Goal: Task Accomplishment & Management: Manage account settings

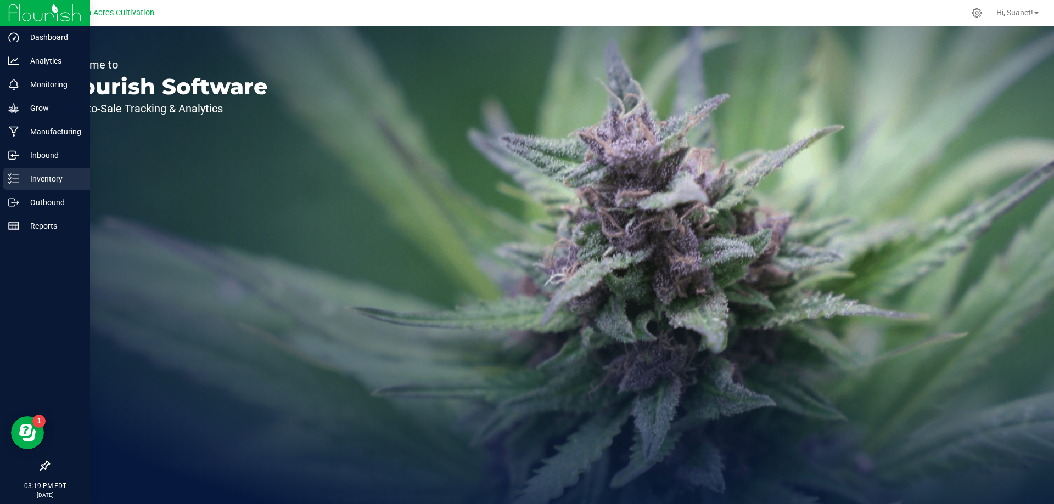
click at [55, 185] on p "Inventory" at bounding box center [52, 178] width 66 height 13
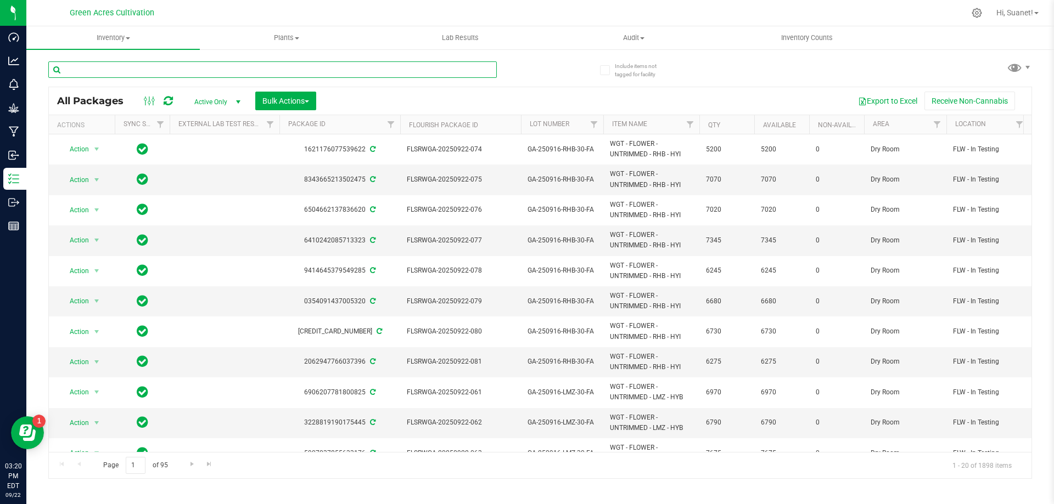
click at [179, 69] on input "text" at bounding box center [272, 69] width 448 height 16
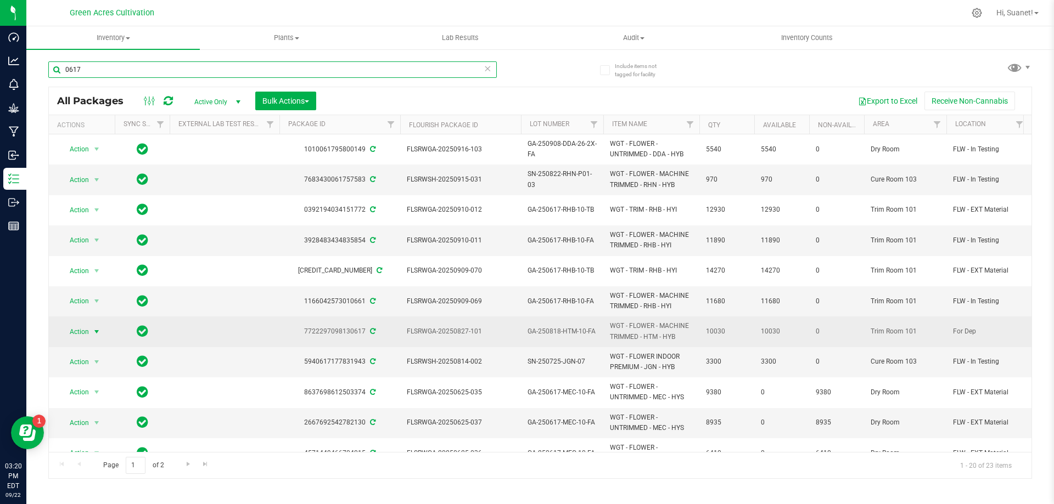
type input "0617"
click at [93, 324] on span "select" at bounding box center [97, 331] width 14 height 15
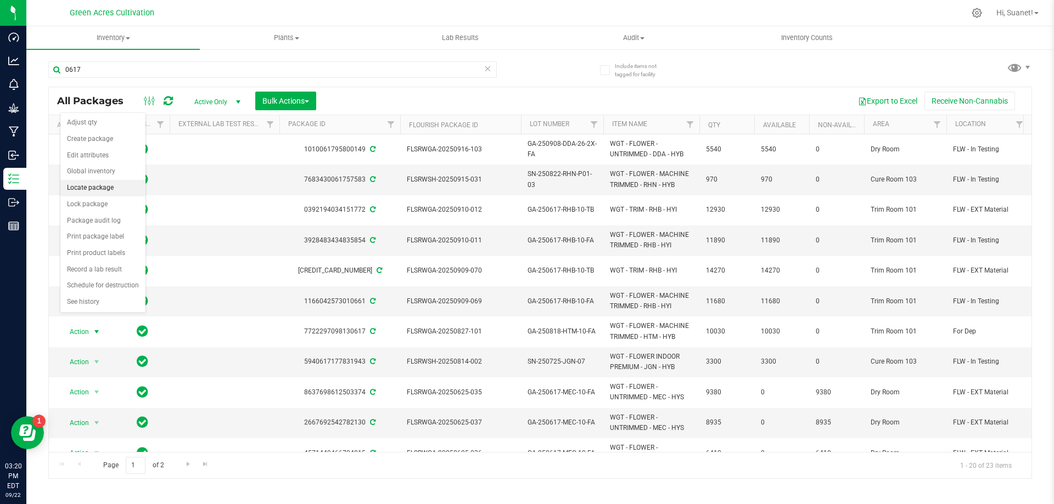
click at [89, 187] on li "Locate package" at bounding box center [102, 188] width 85 height 16
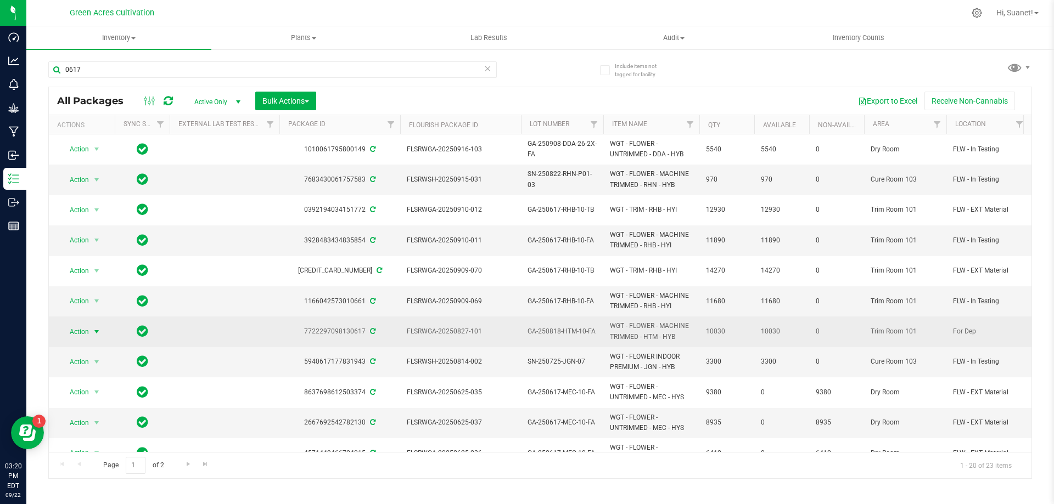
click at [96, 328] on span "select" at bounding box center [96, 332] width 9 height 9
drag, startPoint x: 480, startPoint y: 320, endPoint x: 425, endPoint y: 327, distance: 55.3
click at [425, 327] on td "FLSRWGA-20250827-101" at bounding box center [460, 332] width 121 height 30
copy span "FLSRWGA-20250827-101"
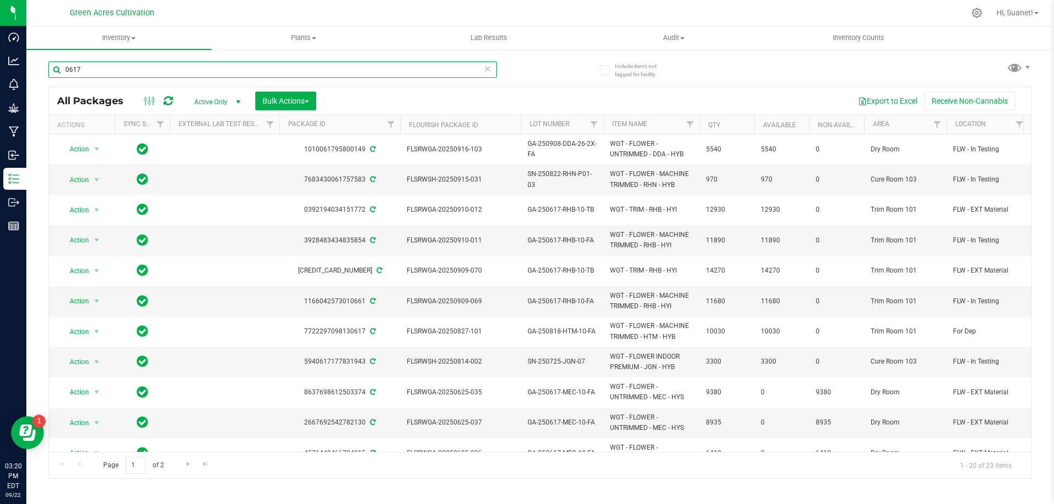
drag, startPoint x: 87, startPoint y: 74, endPoint x: 46, endPoint y: 78, distance: 41.4
click at [46, 78] on div "Include items not tagged for facility 0617 All Packages Active Only Active Only…" at bounding box center [539, 215] width 1027 height 335
paste input "FLSRWGA-20250827-101"
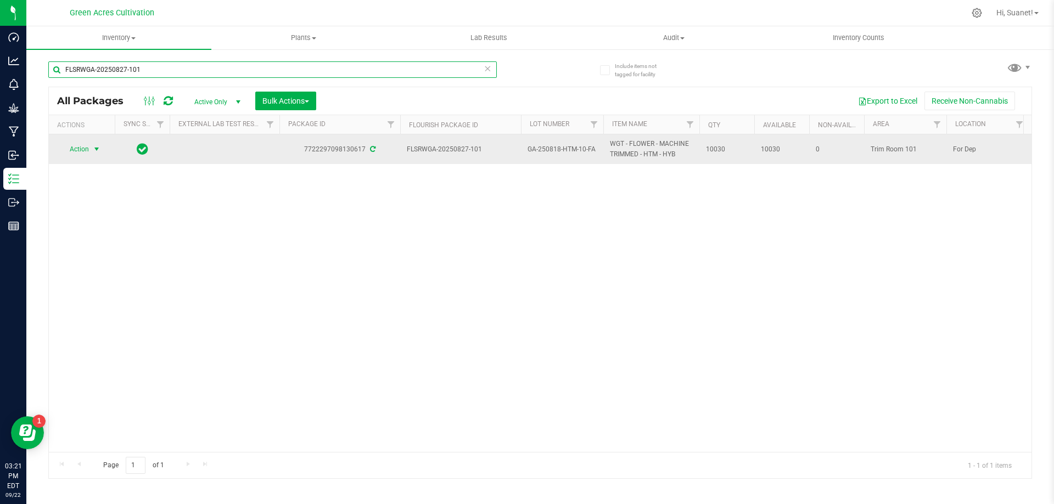
type input "FLSRWGA-20250827-101"
click at [92, 149] on span "select" at bounding box center [97, 149] width 14 height 15
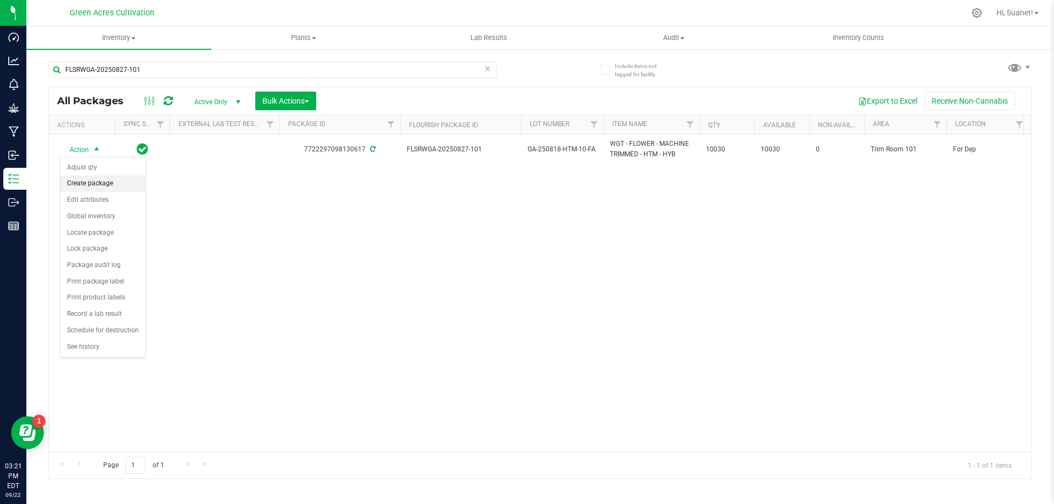
click at [98, 181] on li "Create package" at bounding box center [102, 184] width 85 height 16
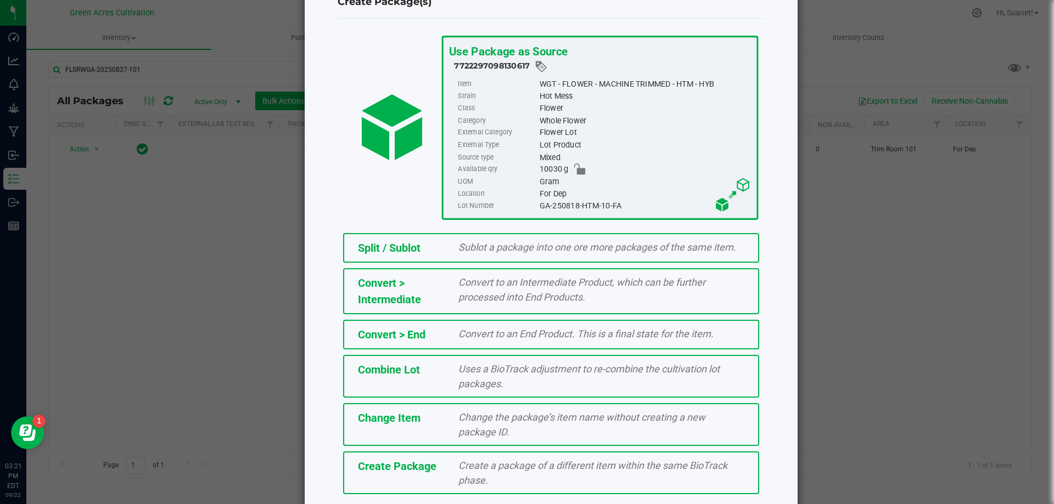
scroll to position [79, 0]
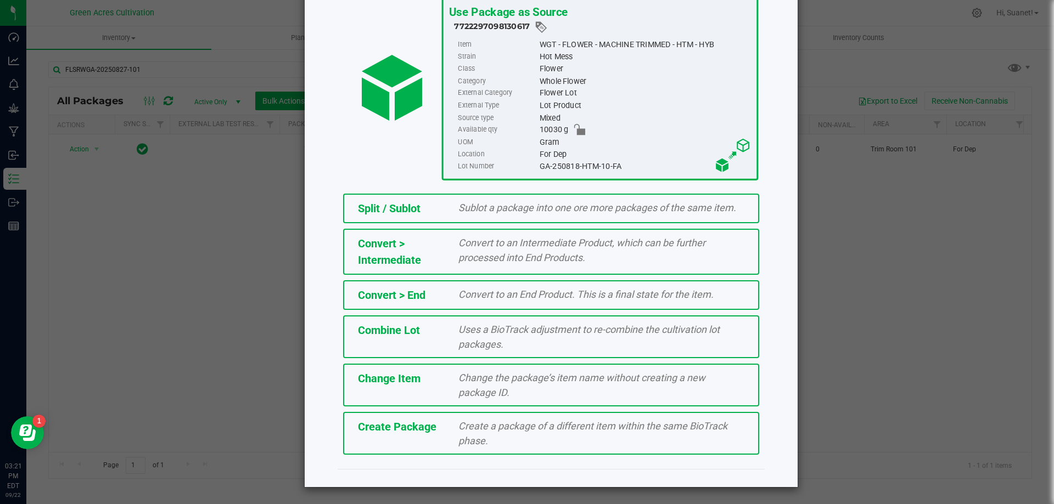
click at [402, 437] on div "Create Package Create a package of a different item within the same BioTrack ph…" at bounding box center [551, 433] width 416 height 43
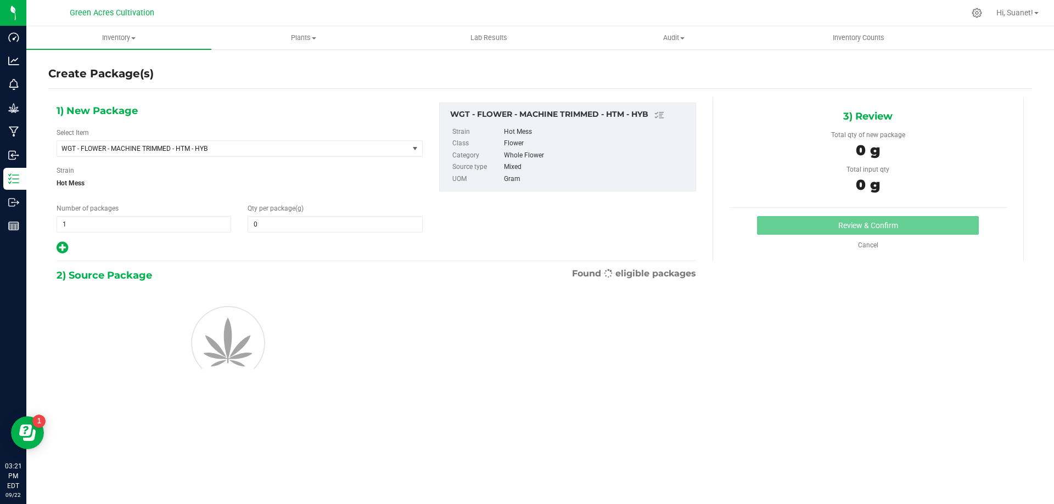
type input "0.0000"
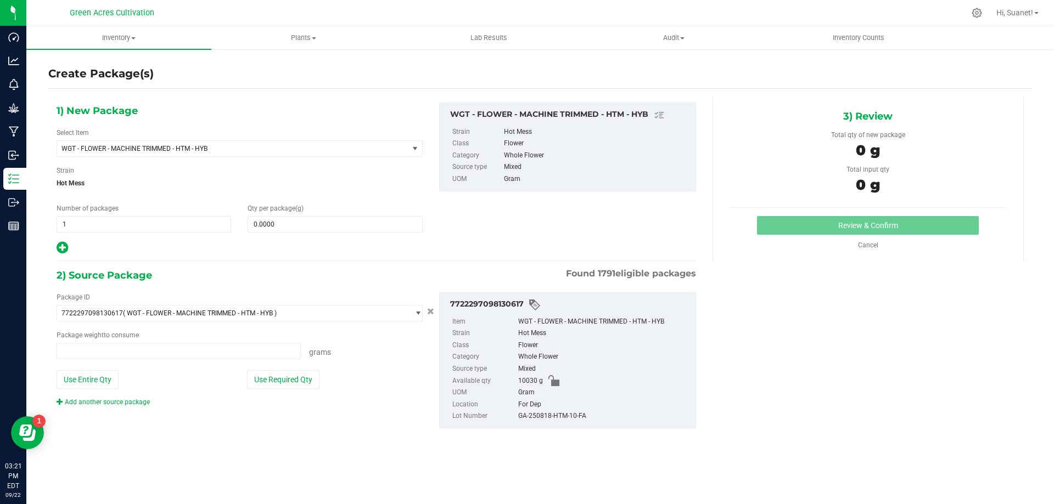
type input "0.0000 g"
click at [269, 151] on span "WGT - FLOWER - MACHINE TRIMMED - HTM - HYB" at bounding box center [225, 149] width 329 height 8
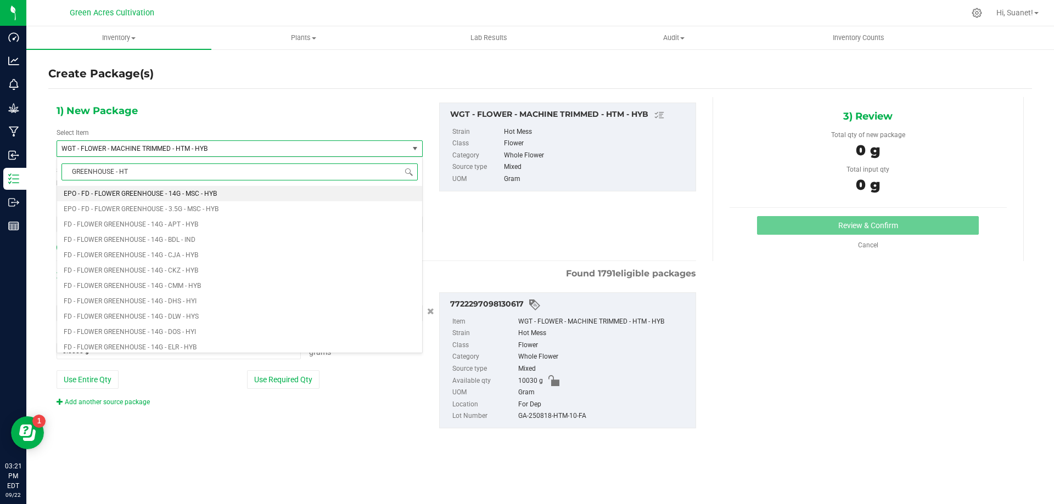
type input "GREENHOUSE - HTM"
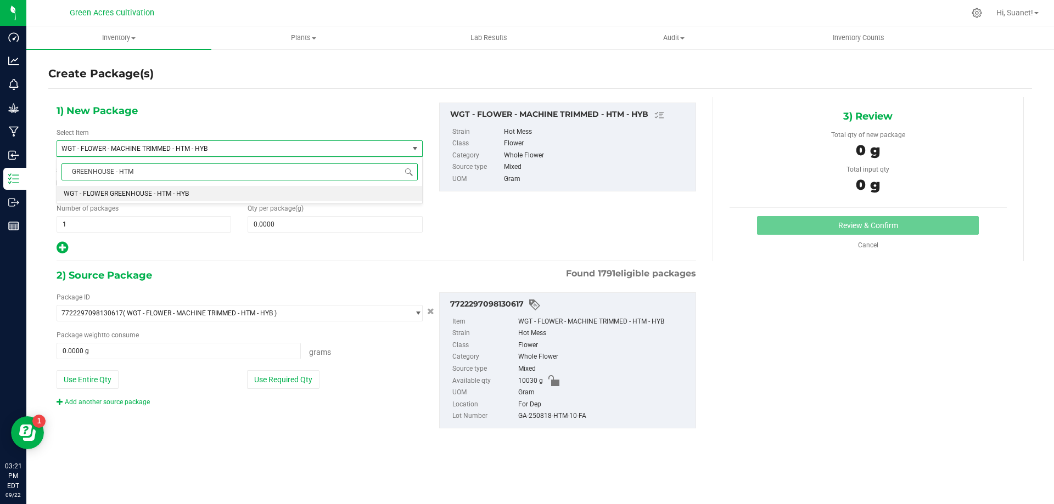
click at [185, 192] on span "WGT - FLOWER GREENHOUSE - HTM - HYB" at bounding box center [126, 194] width 125 height 8
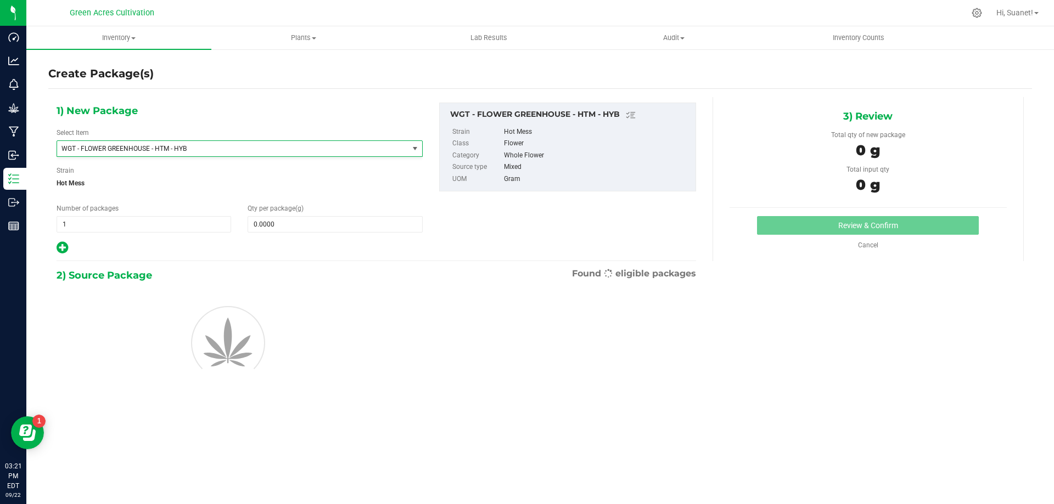
scroll to position [241557, 0]
type input "0.0000"
click at [322, 228] on span at bounding box center [335, 224] width 175 height 16
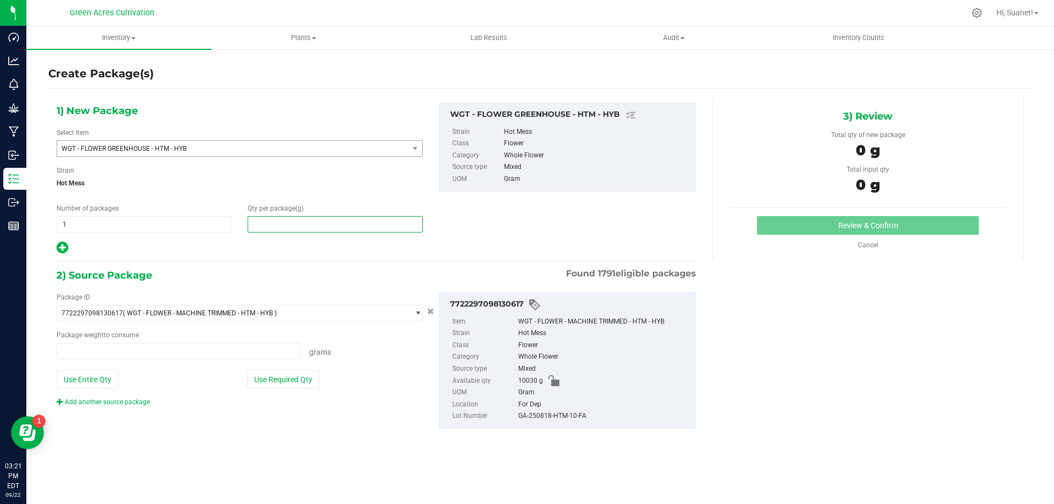
type input "0.0000 g"
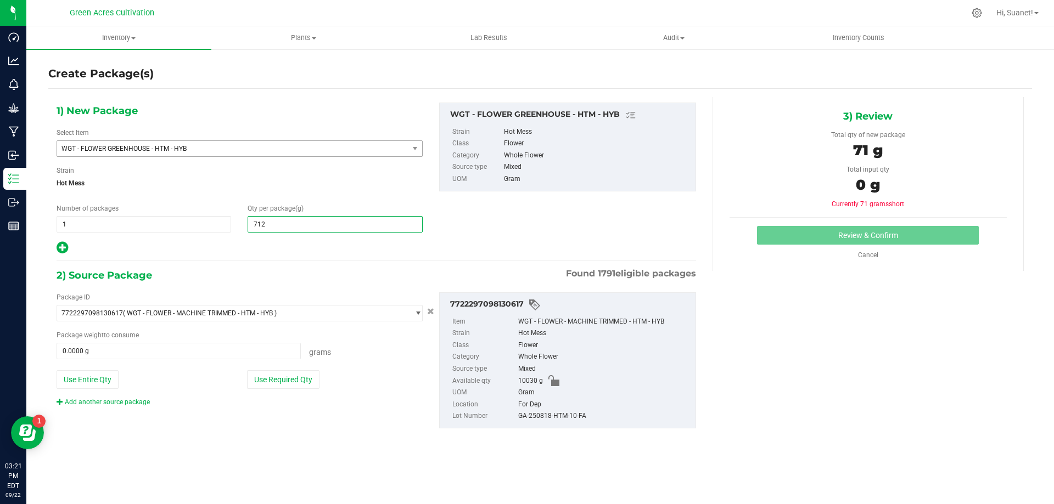
type input "7125"
type input "7,125.0000"
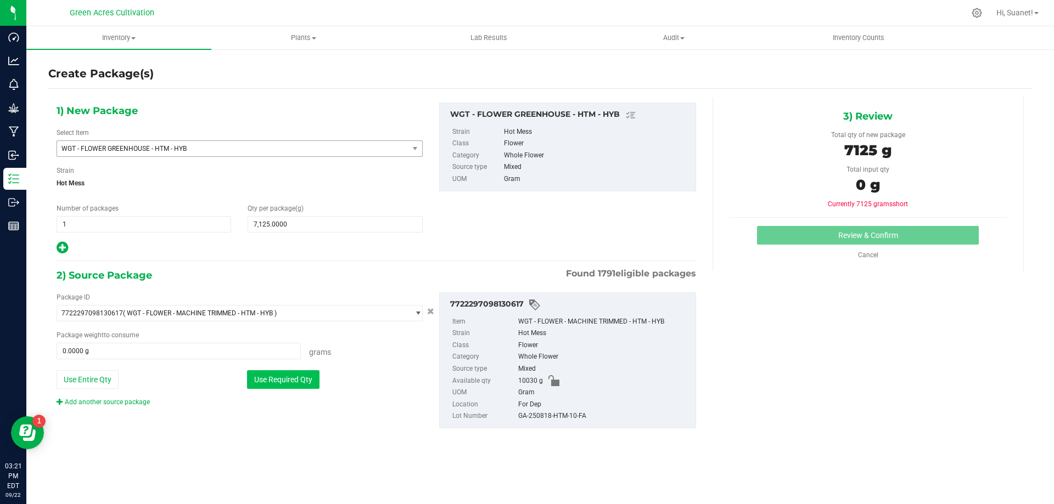
click at [306, 383] on button "Use Required Qty" at bounding box center [283, 379] width 72 height 19
type input "7125.0000 g"
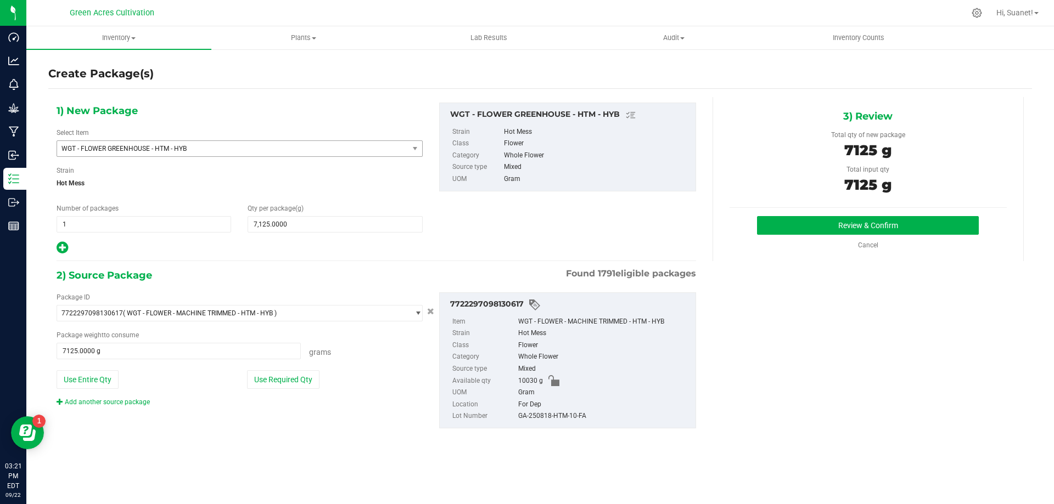
drag, startPoint x: 589, startPoint y: 425, endPoint x: 516, endPoint y: 422, distance: 73.1
click at [516, 422] on div "7722297098130617 Item WGT - FLOWER - MACHINE TRIMMED - HTM - HYB Strain Hot Mes…" at bounding box center [567, 361] width 257 height 136
copy li "GA-250818-HTM-10-FA"
click at [891, 217] on button "Review & Confirm" at bounding box center [868, 225] width 222 height 19
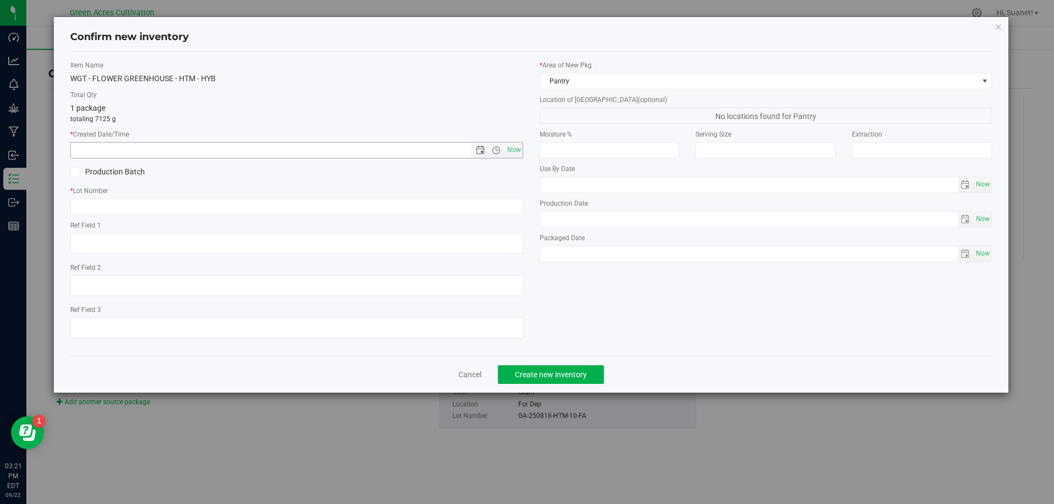
drag, startPoint x: 515, startPoint y: 145, endPoint x: 408, endPoint y: 179, distance: 111.8
click at [514, 147] on span "Now" at bounding box center [513, 150] width 19 height 16
type input "[DATE] 3:21 PM"
click at [266, 210] on input "text" at bounding box center [296, 207] width 453 height 16
paste input "GA-250818-HTM-10-FA"
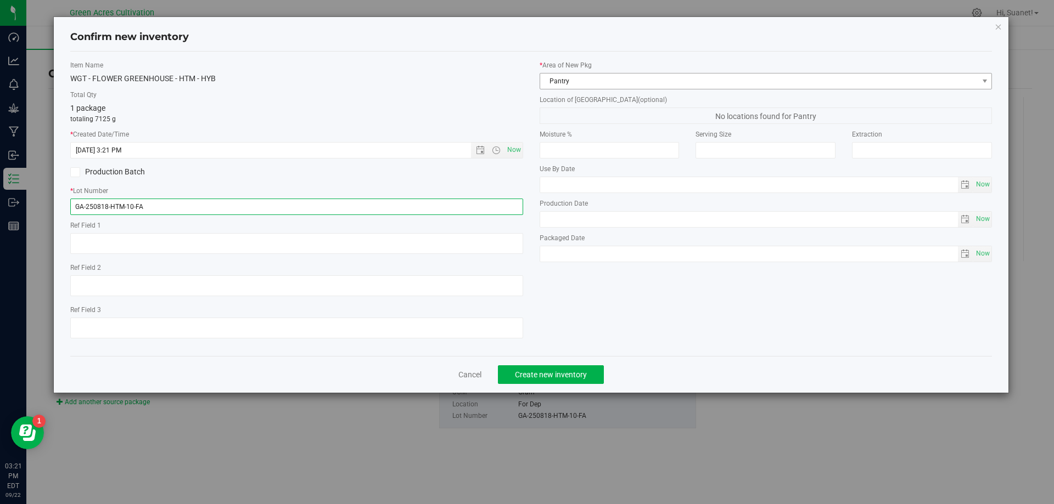
type input "GA-250818-HTM-10-FA"
click at [653, 76] on span "Pantry" at bounding box center [759, 81] width 438 height 15
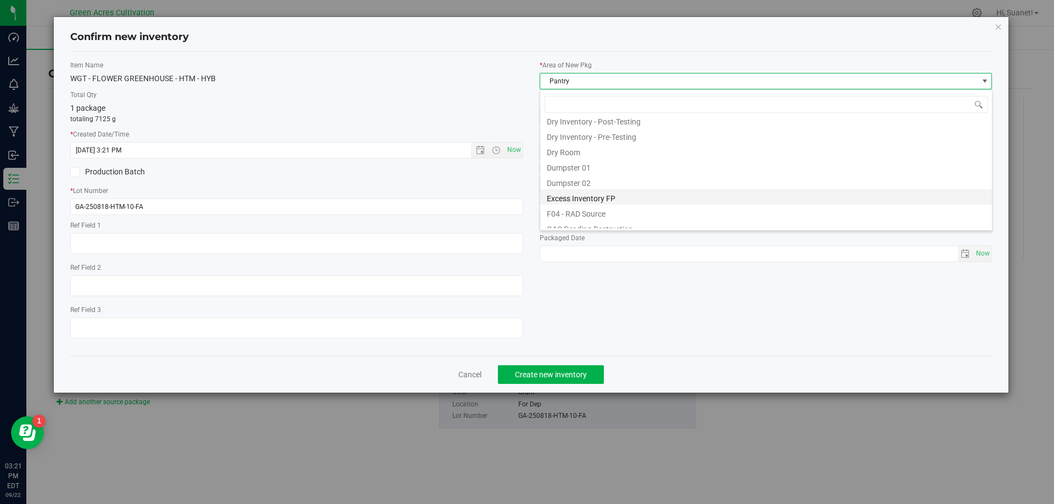
scroll to position [35, 0]
click at [554, 171] on li "Dry Room" at bounding box center [766, 167] width 452 height 15
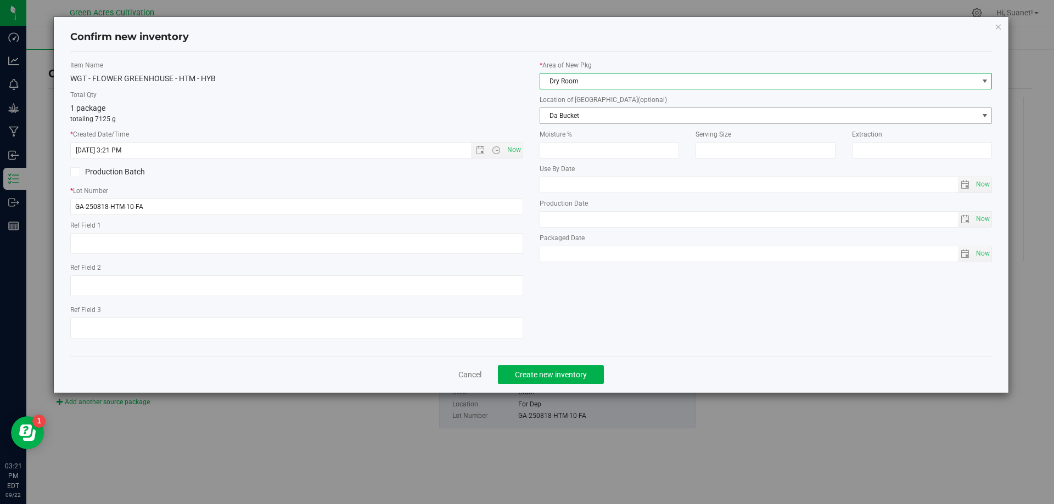
click at [576, 112] on span "Da Bucket" at bounding box center [759, 115] width 438 height 15
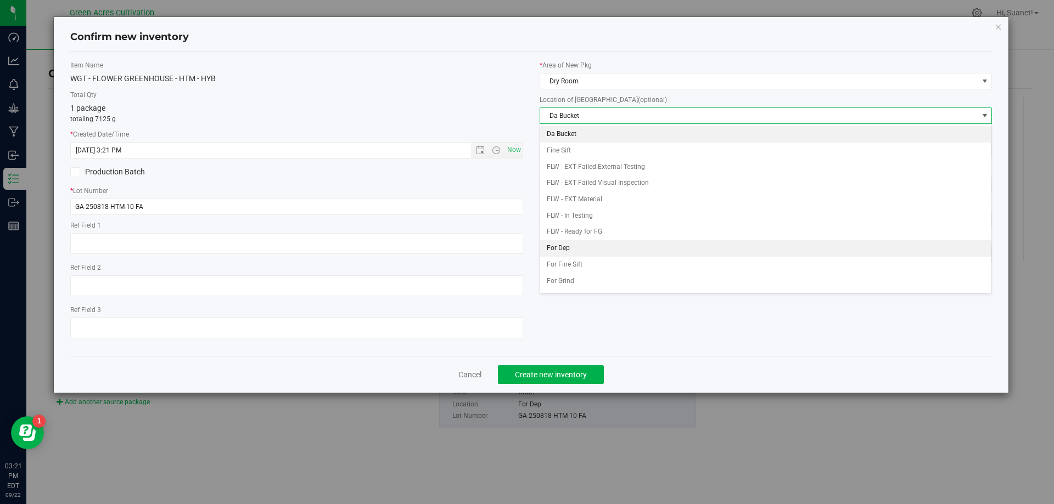
click at [556, 244] on li "For Dep" at bounding box center [766, 248] width 452 height 16
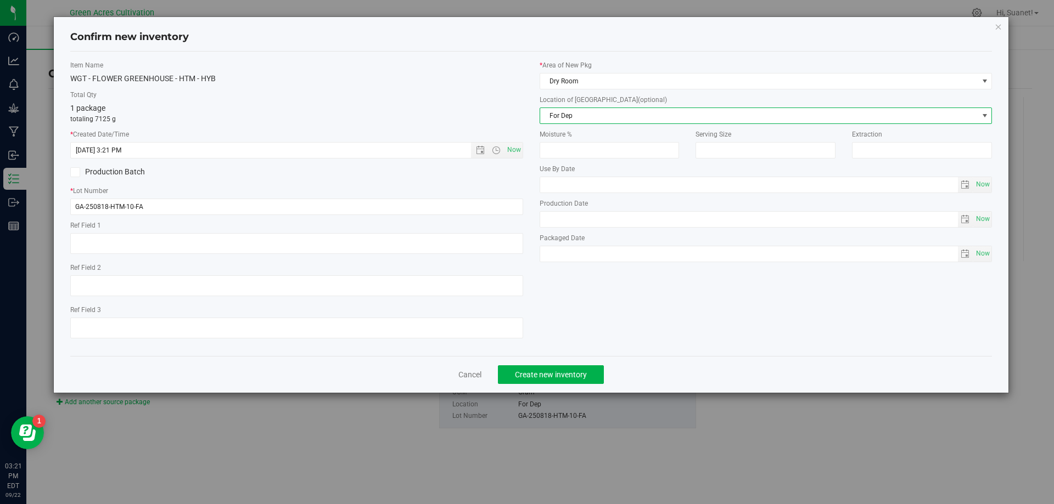
click at [622, 305] on div "Item Name WGT - FLOWER GREENHOUSE - HTM - HYB Total Qty 1 package totaling 7125…" at bounding box center [531, 203] width 938 height 287
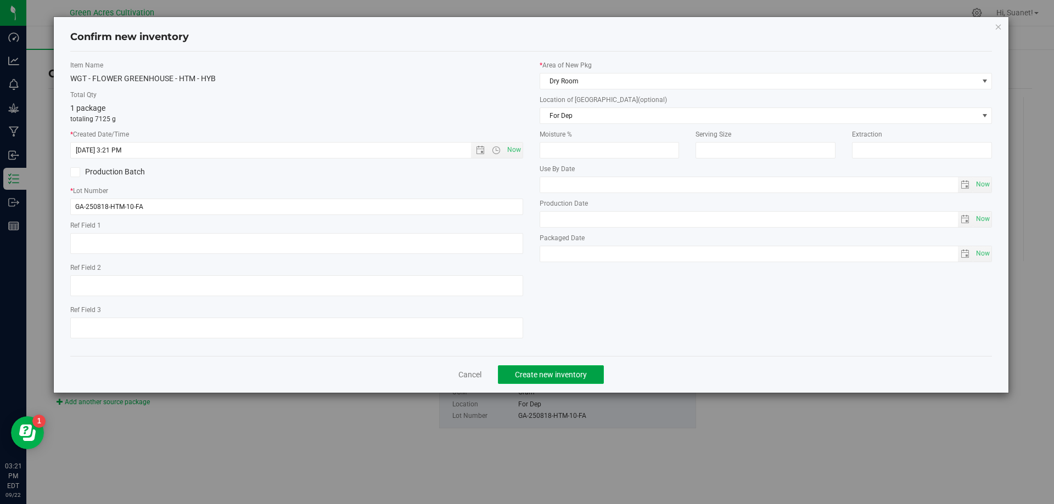
click at [541, 373] on span "Create new inventory" at bounding box center [551, 374] width 72 height 9
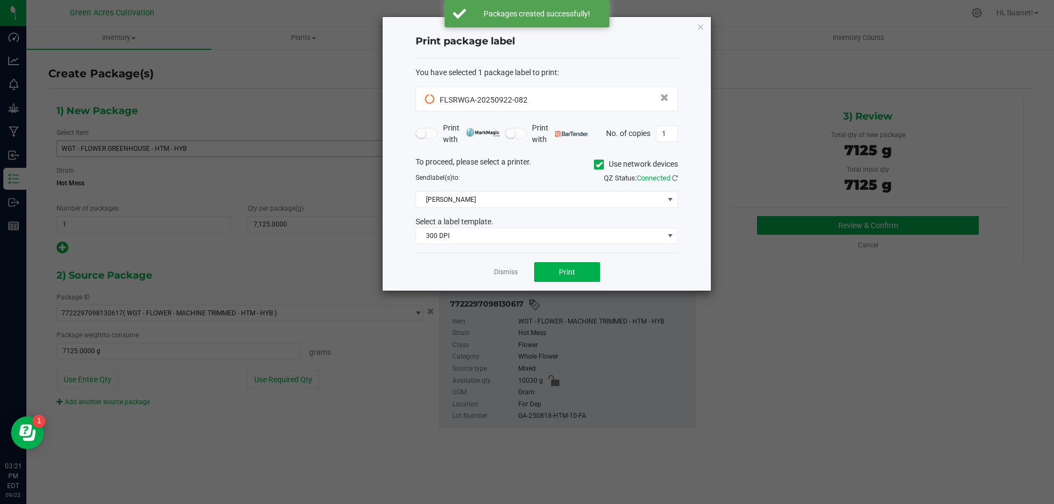
click at [598, 165] on icon at bounding box center [598, 165] width 7 height 0
click at [0, 0] on input "Use network devices" at bounding box center [0, 0] width 0 height 0
click at [489, 199] on span at bounding box center [540, 199] width 248 height 15
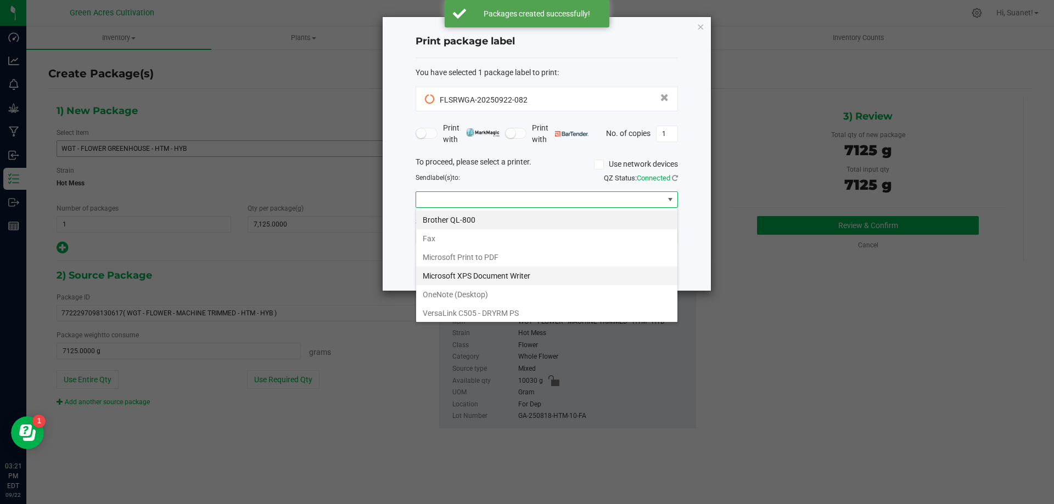
scroll to position [21, 0]
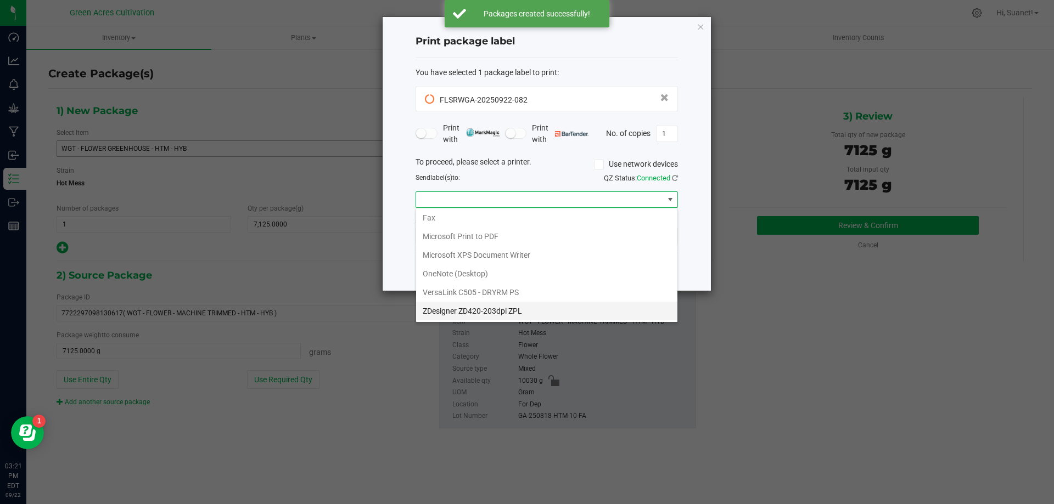
click at [459, 314] on ZPL "ZDesigner ZD420-203dpi ZPL" at bounding box center [546, 311] width 261 height 19
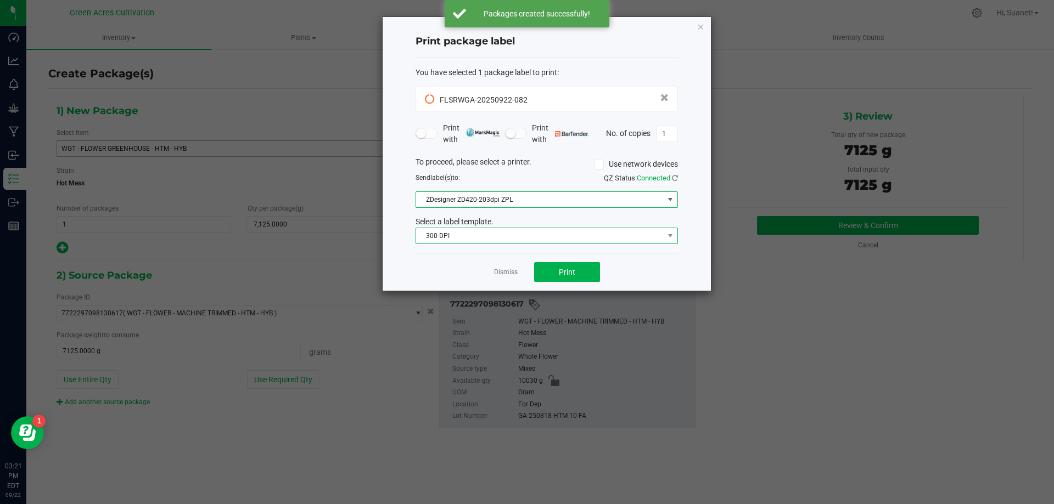
click at [470, 237] on span "300 DPI" at bounding box center [540, 235] width 248 height 15
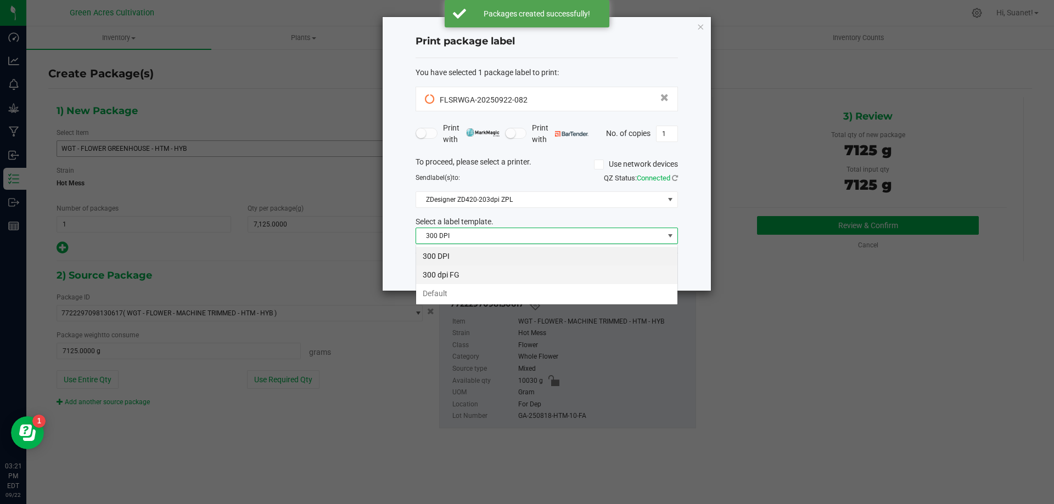
scroll to position [16, 262]
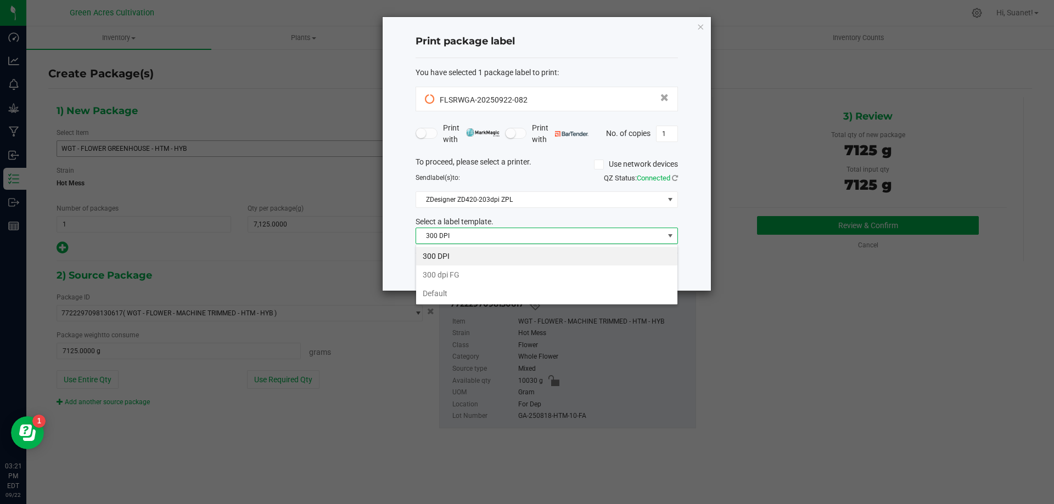
drag, startPoint x: 412, startPoint y: 295, endPoint x: 420, endPoint y: 293, distance: 9.1
click at [414, 295] on ngb-modal-window "Print package label You have selected 1 package label to print : FLSRWGA-202509…" at bounding box center [527, 252] width 1054 height 504
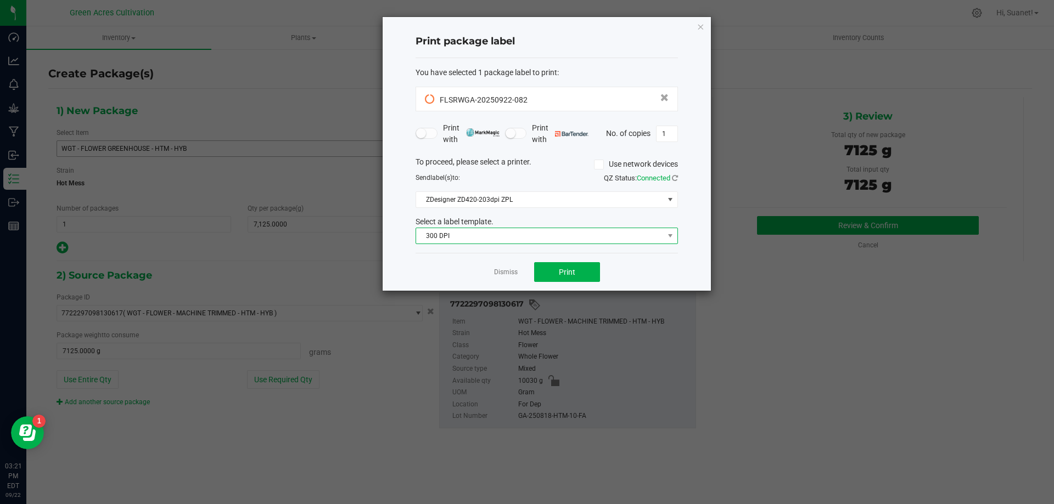
click at [468, 240] on span "300 DPI" at bounding box center [540, 235] width 248 height 15
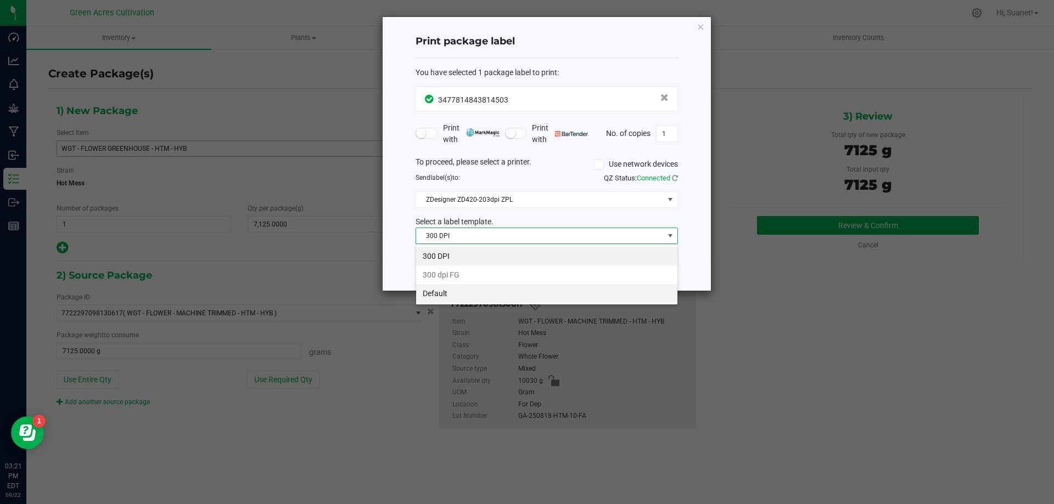
click at [444, 296] on li "Default" at bounding box center [546, 293] width 261 height 19
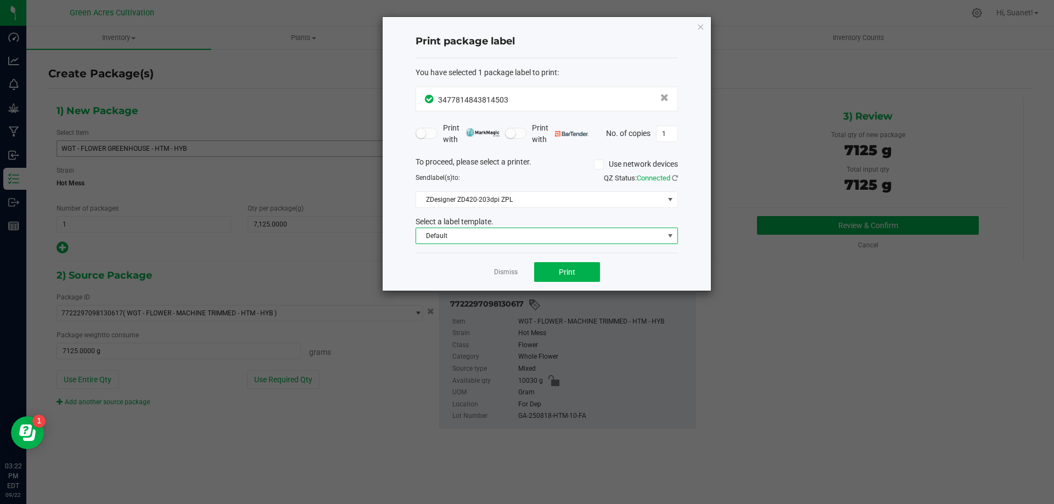
click at [614, 266] on div "Dismiss Print" at bounding box center [546, 272] width 262 height 38
click at [579, 272] on button "Print" at bounding box center [567, 272] width 66 height 20
click at [567, 269] on span "Print" at bounding box center [567, 272] width 16 height 9
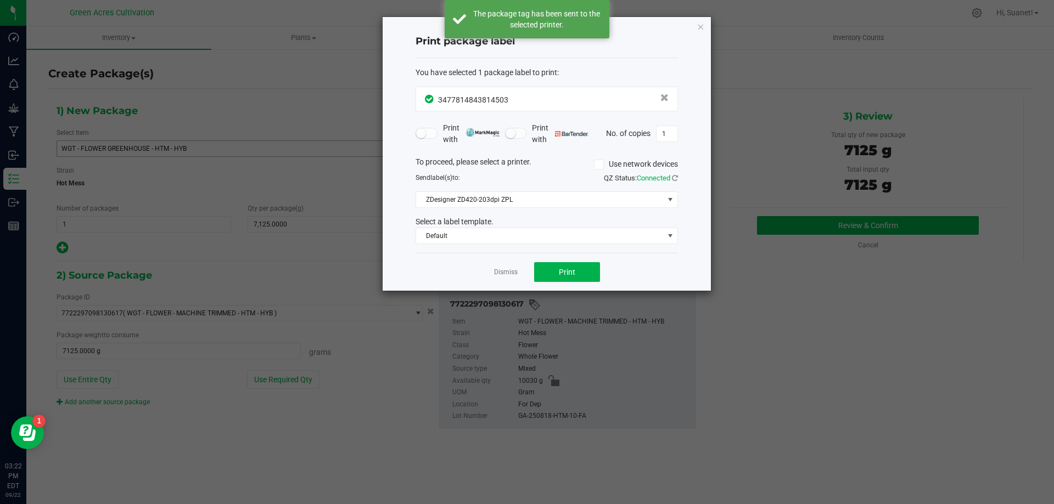
click at [504, 267] on app-cancel-button "Dismiss" at bounding box center [506, 273] width 24 height 12
click at [504, 278] on app-cancel-button "Dismiss" at bounding box center [506, 273] width 24 height 12
click at [504, 272] on link "Dismiss" at bounding box center [506, 272] width 24 height 9
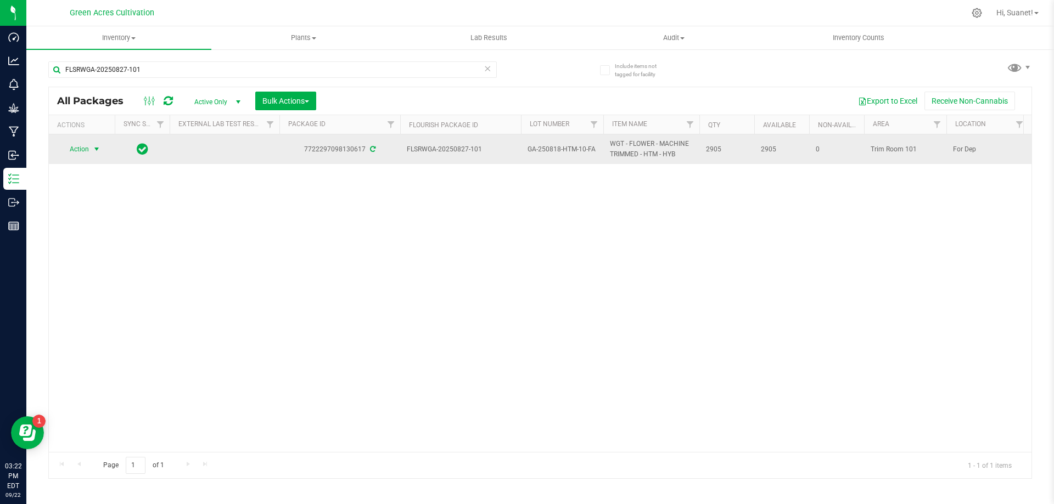
click at [86, 146] on span "Action" at bounding box center [75, 149] width 30 height 15
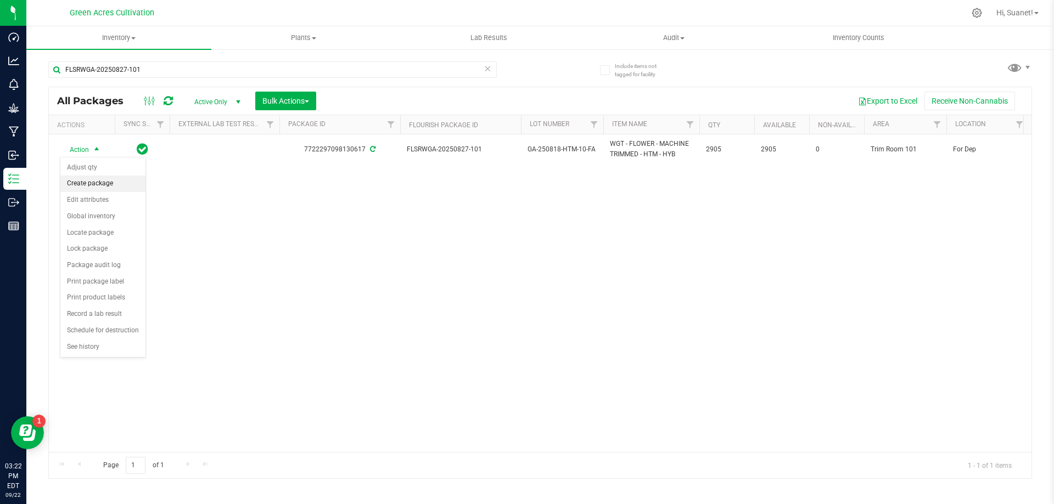
click at [94, 182] on li "Create package" at bounding box center [102, 184] width 85 height 16
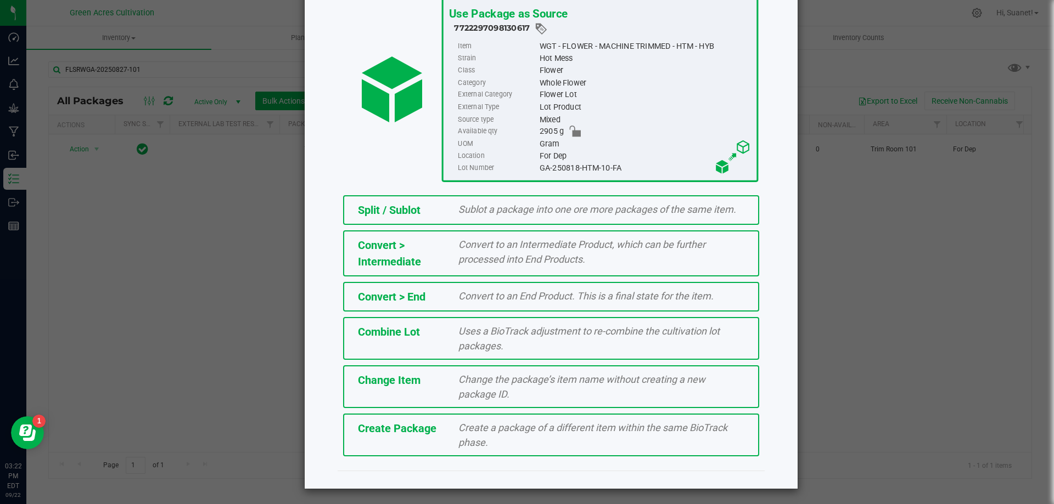
scroll to position [79, 0]
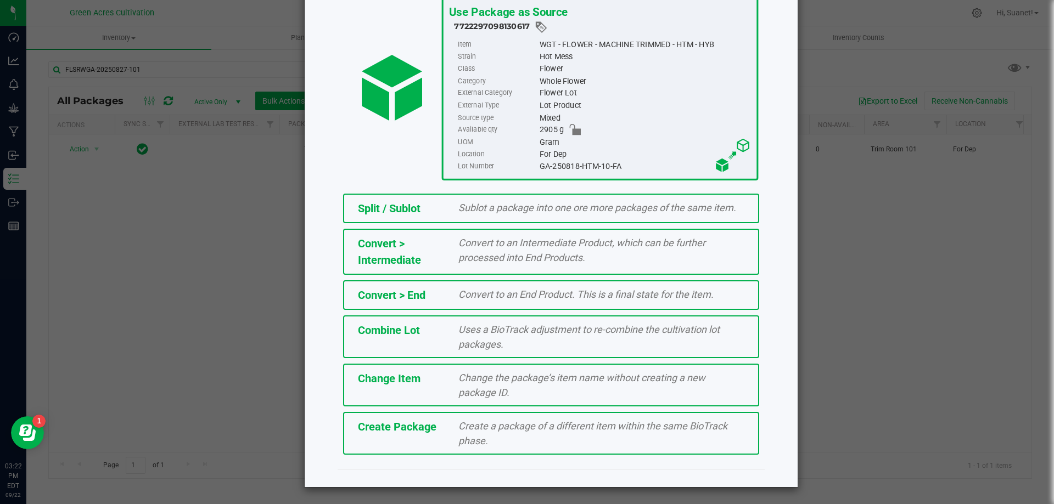
click at [415, 426] on span "Create Package" at bounding box center [397, 426] width 78 height 13
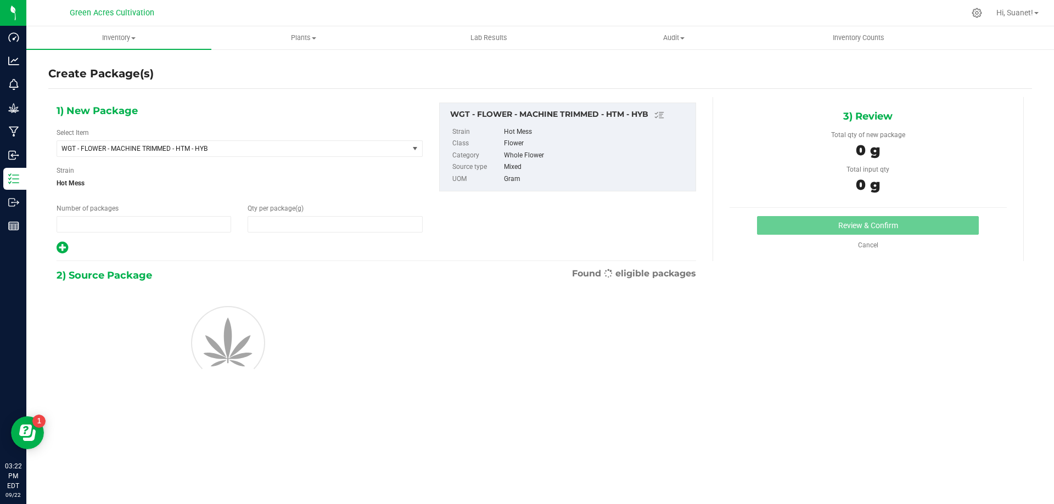
type input "1"
type input "0.0000"
type input "0"
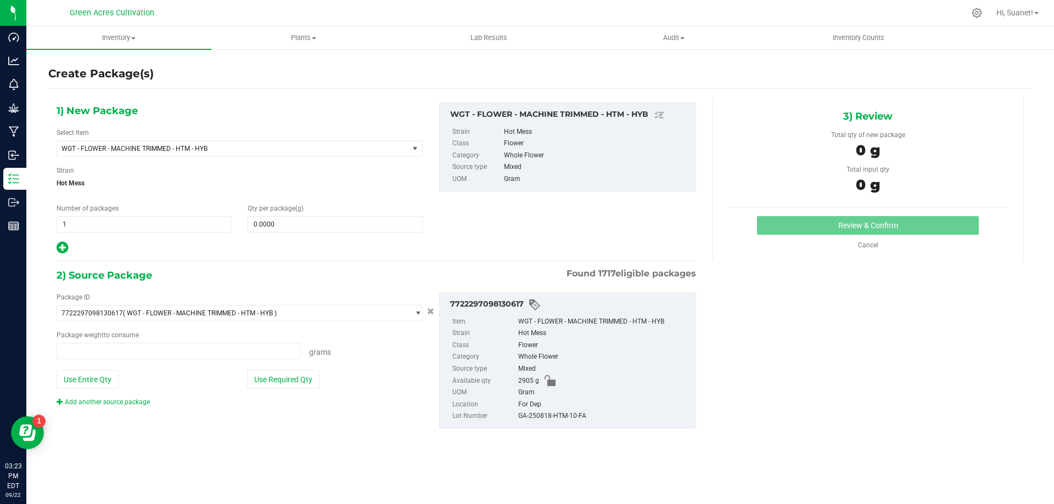
type input "0.0000 g"
click at [290, 226] on span at bounding box center [335, 224] width 175 height 16
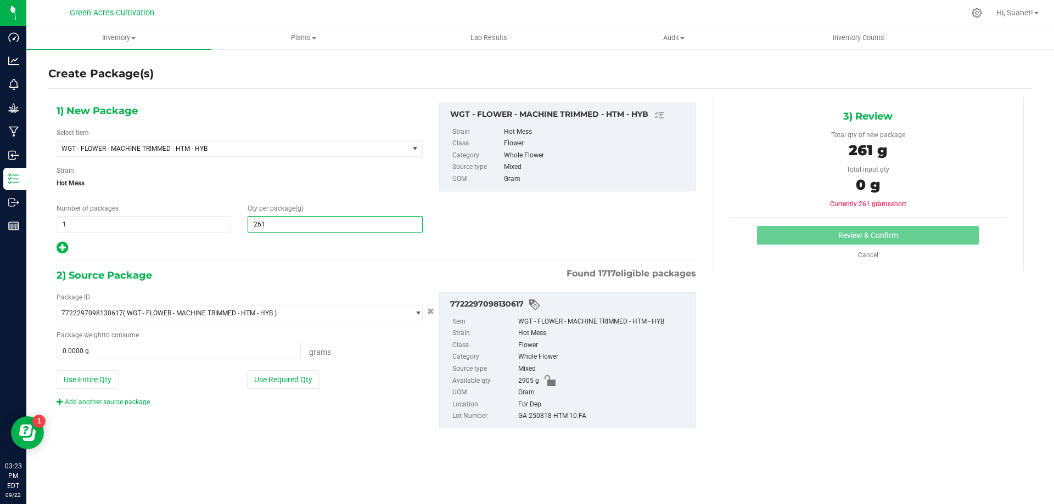
type input "2610"
type input "2,610.0000"
click at [279, 383] on button "Use Required Qty" at bounding box center [283, 379] width 72 height 19
type input "2610.0000 g"
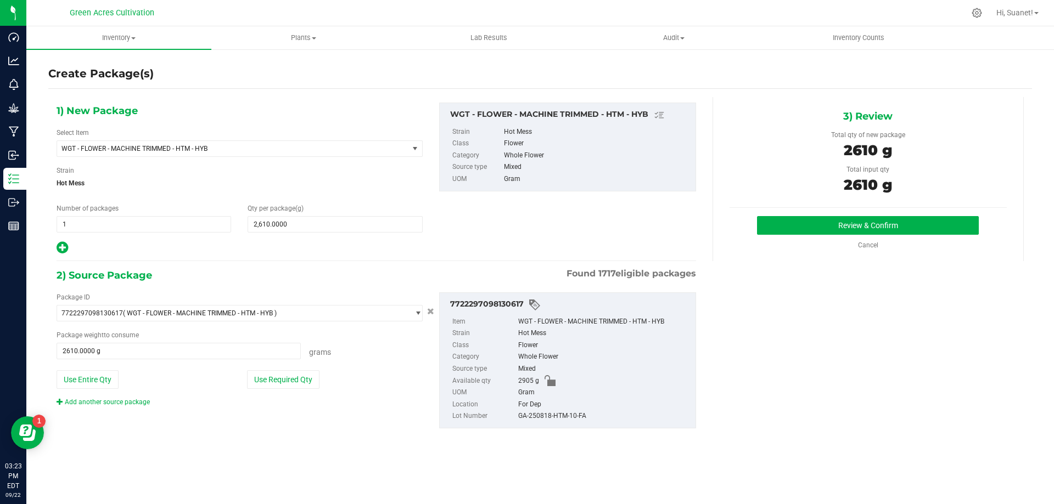
drag, startPoint x: 593, startPoint y: 421, endPoint x: 517, endPoint y: 418, distance: 75.8
click at [517, 418] on li "Lot Number GA-250818-HTM-10-FA" at bounding box center [570, 416] width 237 height 12
drag, startPoint x: 515, startPoint y: 418, endPoint x: 845, endPoint y: 419, distance: 329.8
click at [880, 423] on div "1) New Package Select Item WGT - FLOWER - MACHINE TRIMMED - HTM - HYB 007UP - F…" at bounding box center [539, 274] width 983 height 355
drag, startPoint x: 589, startPoint y: 417, endPoint x: 518, endPoint y: 421, distance: 72.1
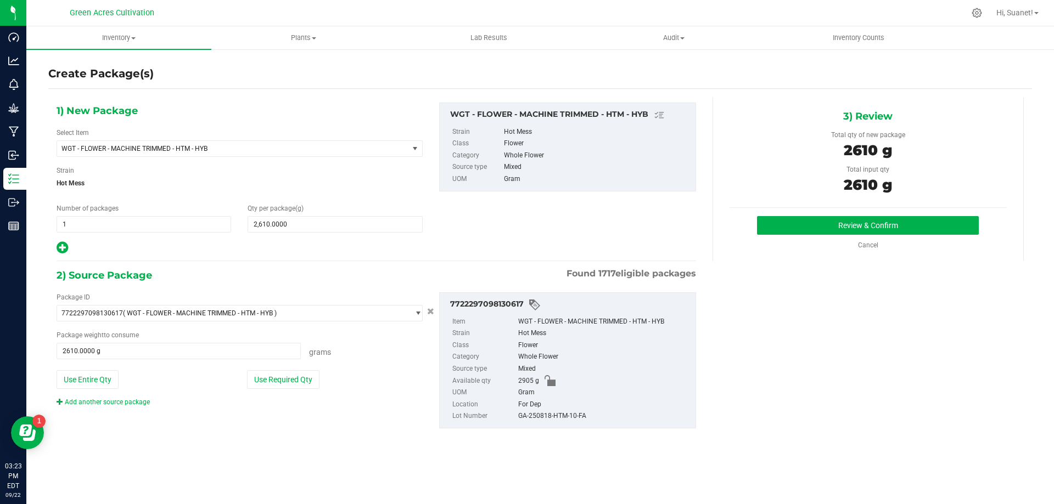
click at [518, 421] on div "GA-250818-HTM-10-FA" at bounding box center [604, 416] width 172 height 12
copy div "GA-250818-HTM-10-FA"
click at [867, 221] on button "Review & Confirm" at bounding box center [868, 225] width 222 height 19
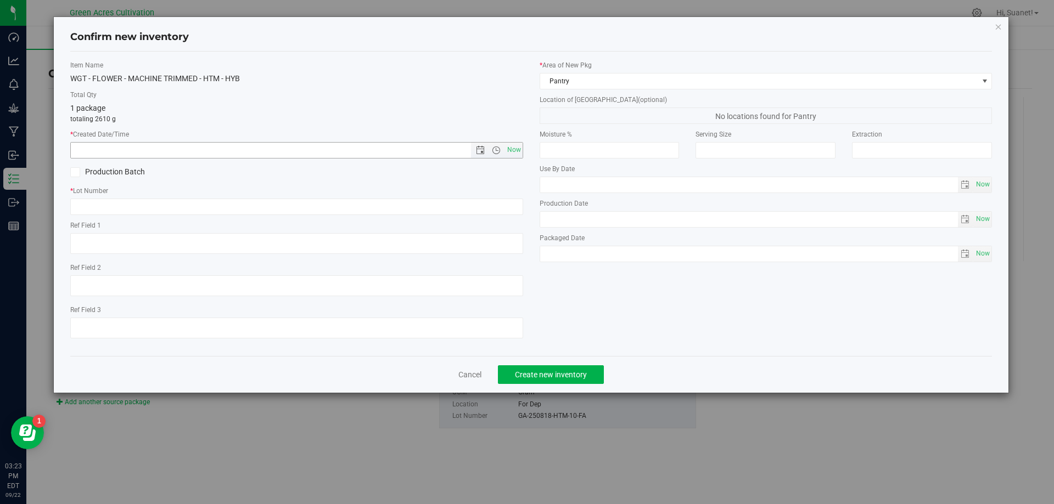
drag, startPoint x: 513, startPoint y: 152, endPoint x: 438, endPoint y: 159, distance: 74.4
click at [511, 152] on span "Now" at bounding box center [513, 150] width 19 height 16
type input "[DATE] 3:23 PM"
drag, startPoint x: 210, startPoint y: 201, endPoint x: 205, endPoint y: 201, distance: 5.5
click at [205, 201] on input "text" at bounding box center [296, 207] width 453 height 16
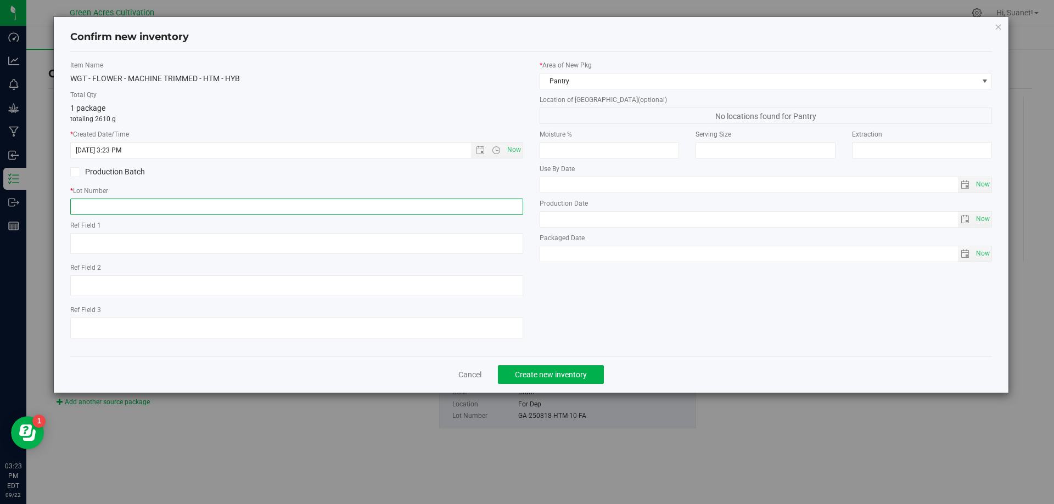
paste input "GA-250818-HTM-10-FA"
type input "GA-250818-HTM-10-FA"
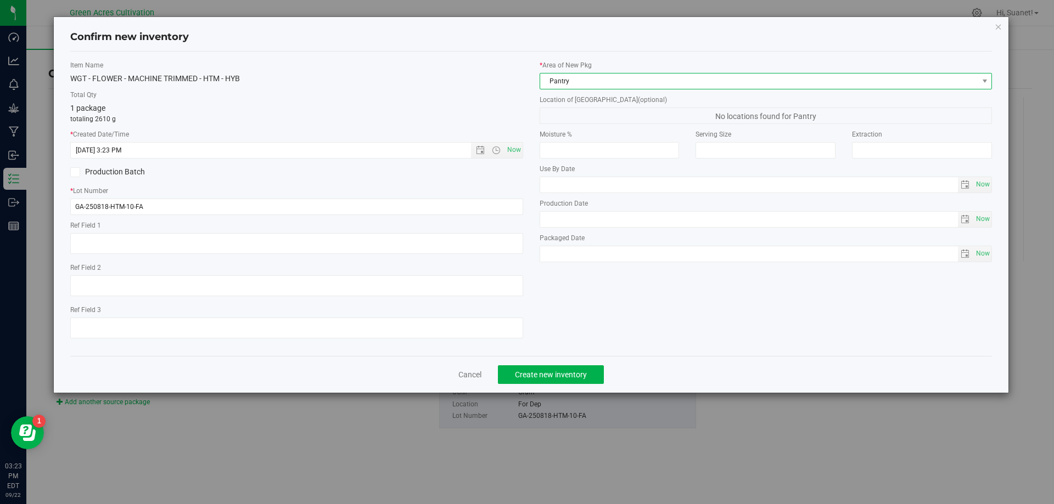
click at [595, 81] on span "Pantry" at bounding box center [759, 81] width 438 height 15
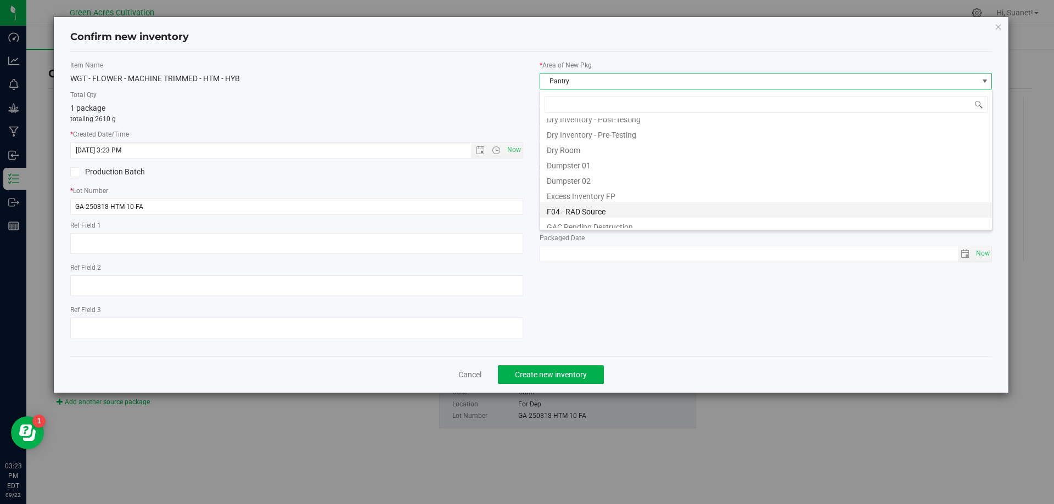
scroll to position [35, 0]
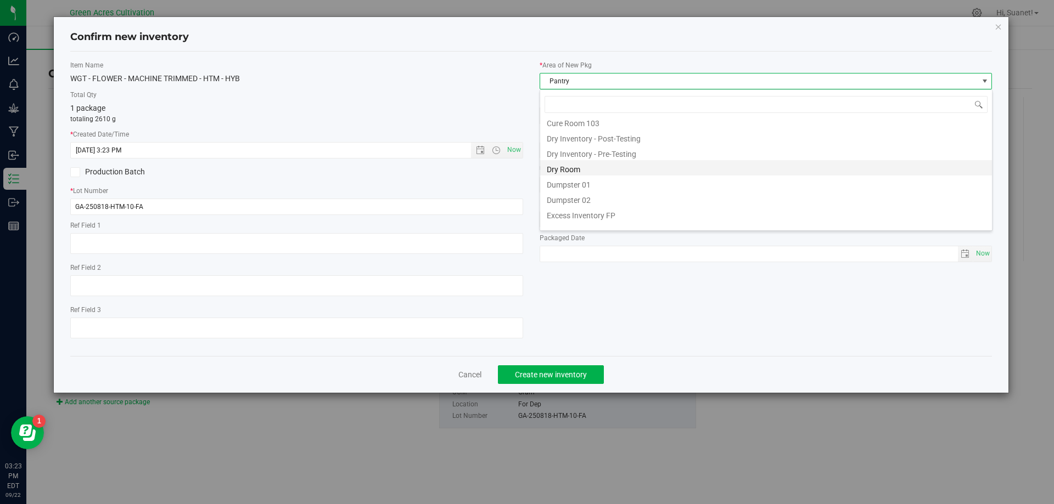
click at [568, 162] on li "Dry Room" at bounding box center [766, 167] width 452 height 15
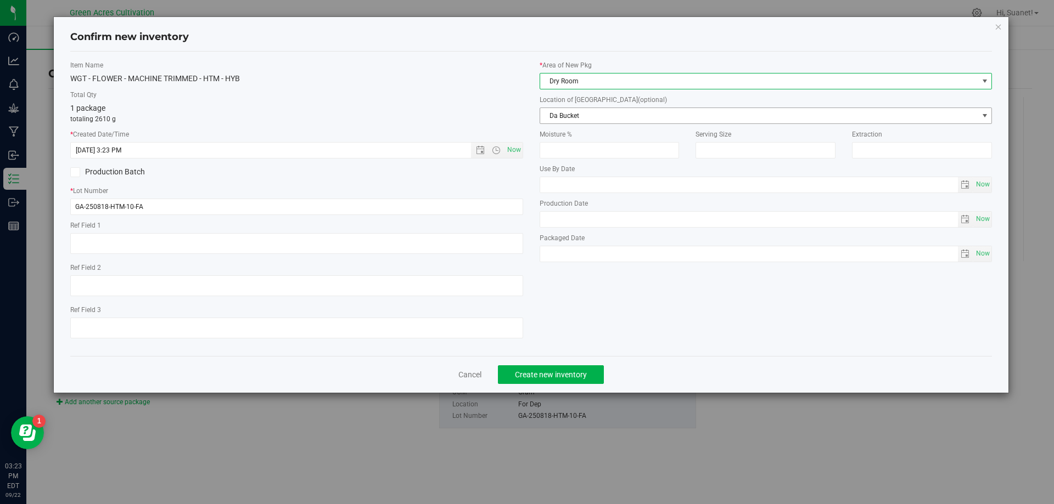
click at [584, 113] on span "Da Bucket" at bounding box center [759, 115] width 438 height 15
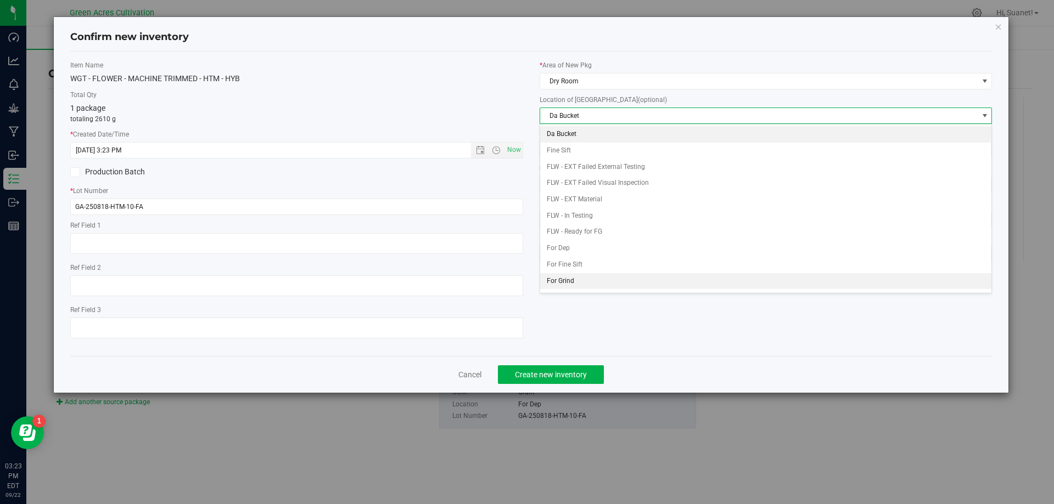
click at [569, 278] on li "For Grind" at bounding box center [766, 281] width 452 height 16
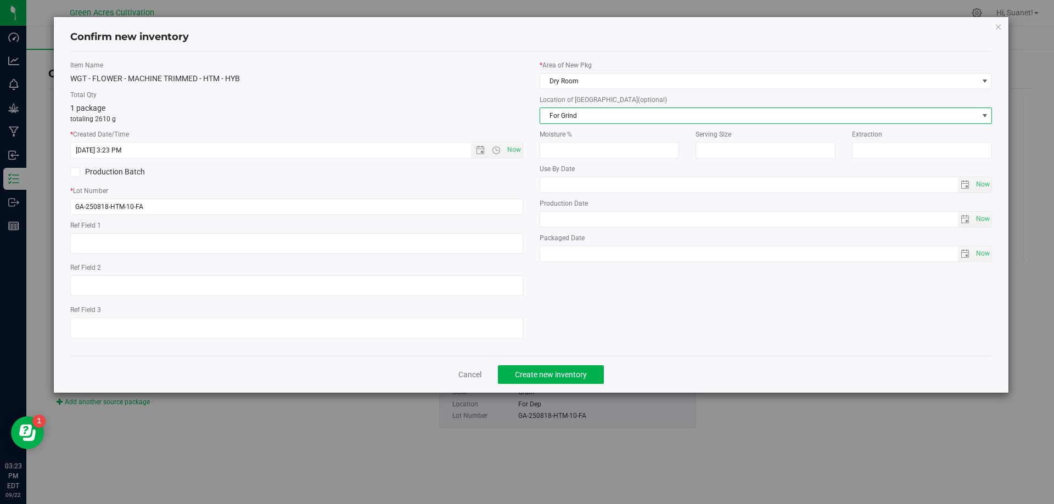
click at [569, 278] on div "Item Name WGT - FLOWER - MACHINE TRIMMED - HTM - HYB Total Qty 1 package totali…" at bounding box center [531, 203] width 938 height 287
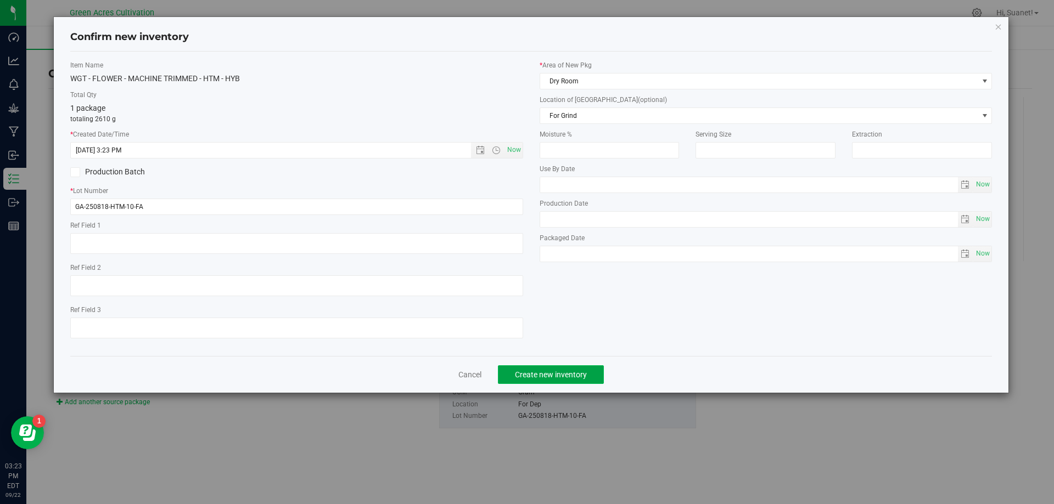
click at [565, 376] on span "Create new inventory" at bounding box center [551, 374] width 72 height 9
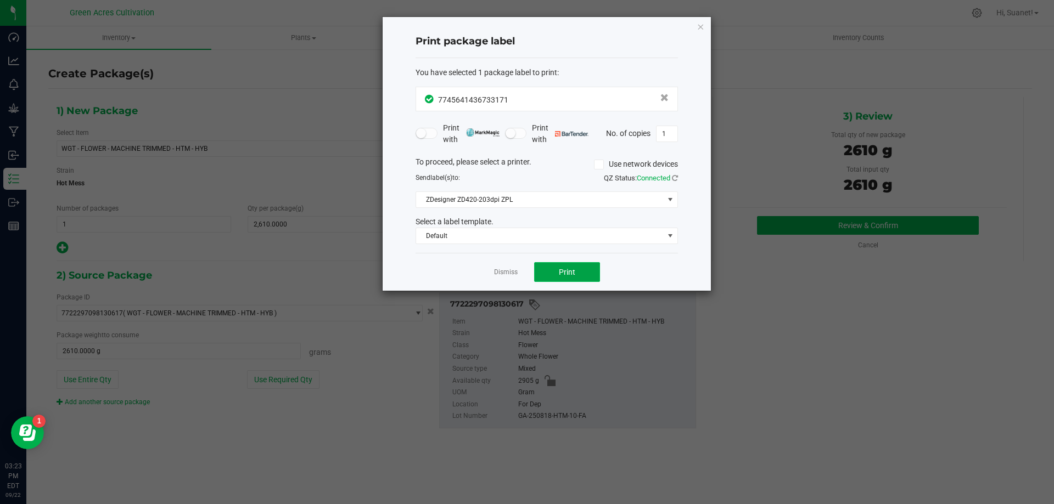
click at [578, 268] on button "Print" at bounding box center [567, 272] width 66 height 20
click at [496, 273] on link "Dismiss" at bounding box center [506, 272] width 24 height 9
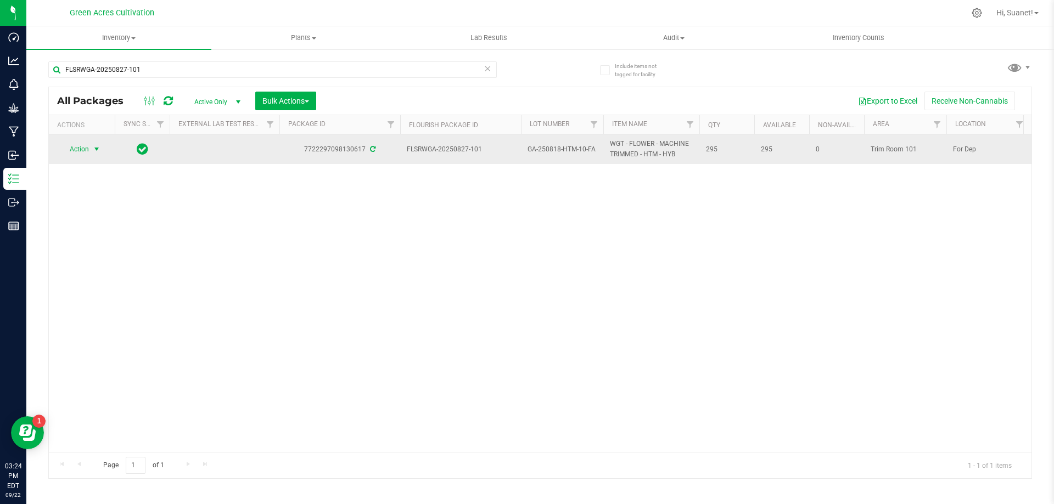
click at [95, 148] on span "select" at bounding box center [96, 149] width 9 height 9
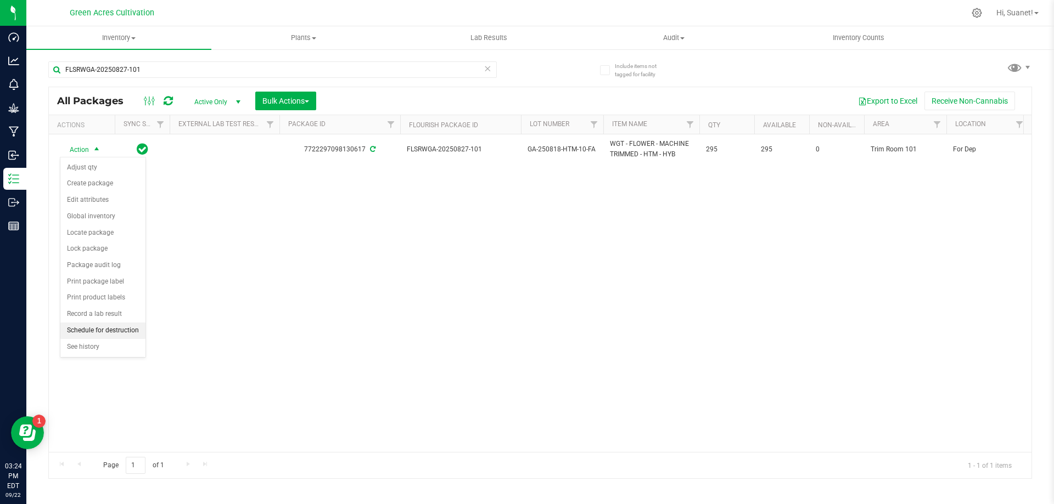
click at [105, 331] on li "Schedule for destruction" at bounding box center [102, 331] width 85 height 16
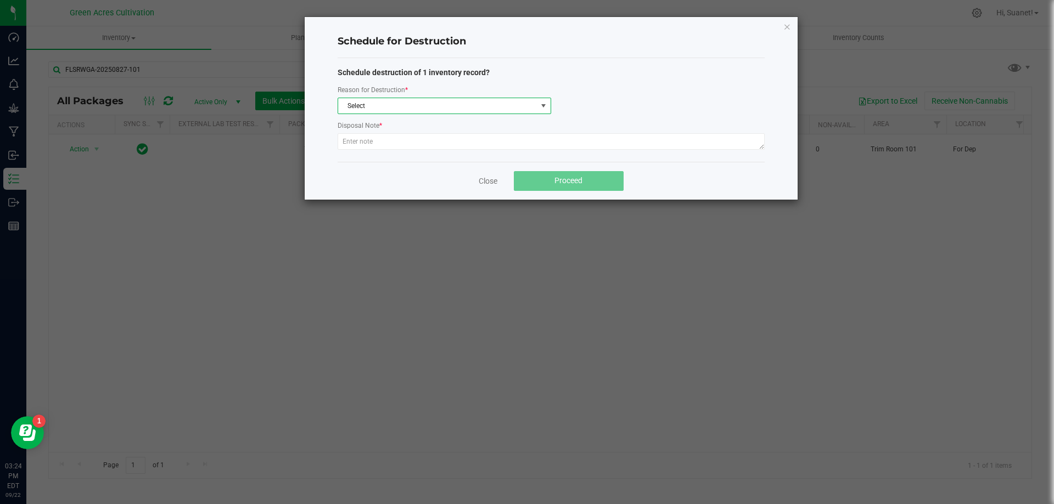
click at [406, 102] on span "Select" at bounding box center [437, 105] width 199 height 15
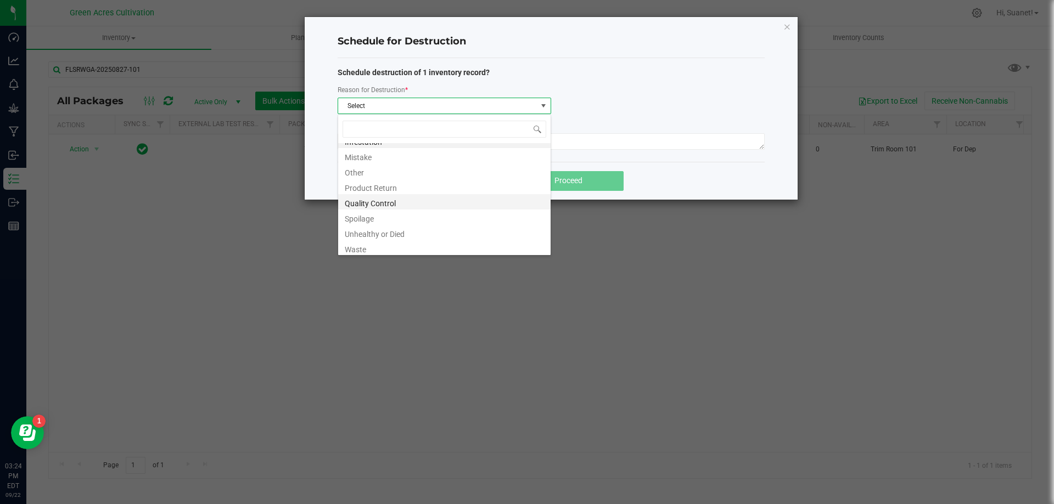
scroll to position [13, 0]
click at [367, 248] on li "Waste" at bounding box center [444, 245] width 212 height 15
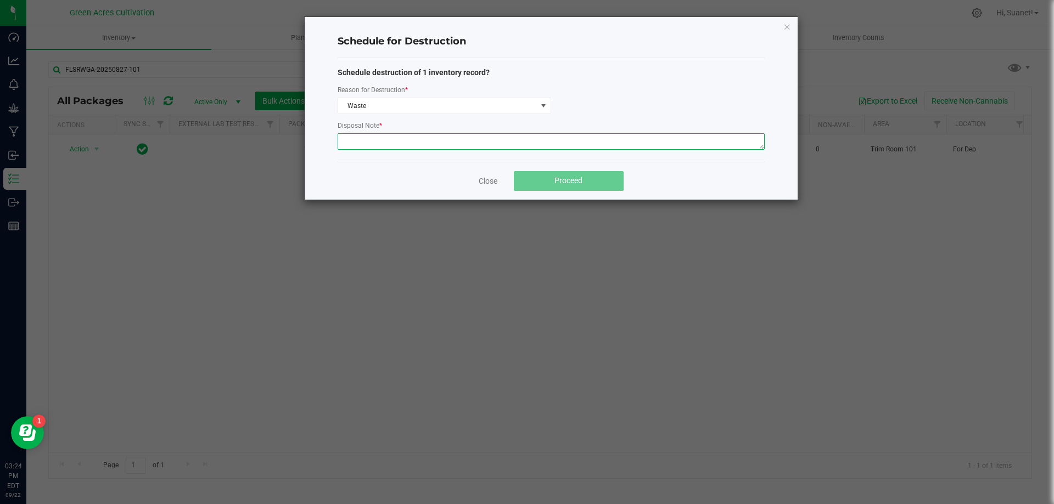
click at [426, 139] on textarea at bounding box center [551, 141] width 427 height 16
type textarea "Post QC"
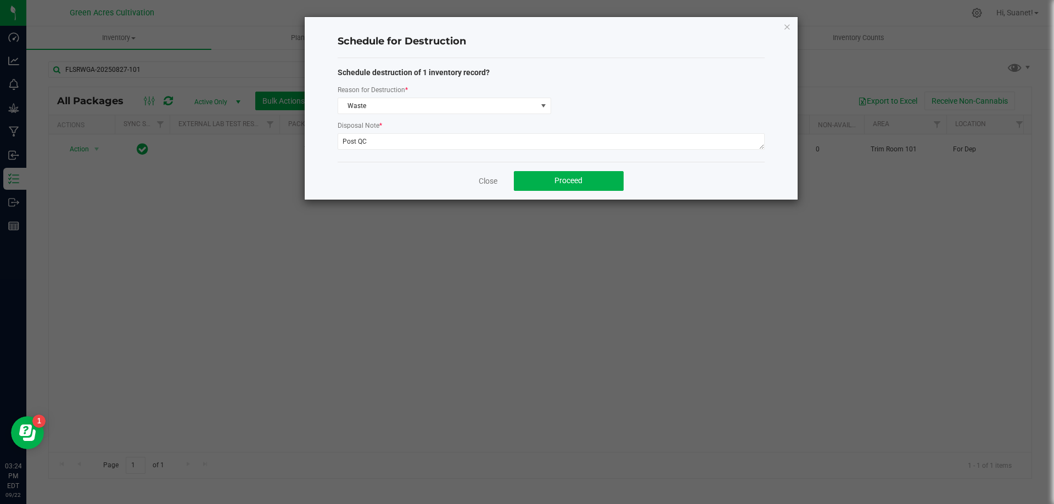
click at [683, 180] on div "Close Proceed" at bounding box center [551, 181] width 427 height 38
click at [583, 185] on button "Proceed" at bounding box center [569, 181] width 110 height 20
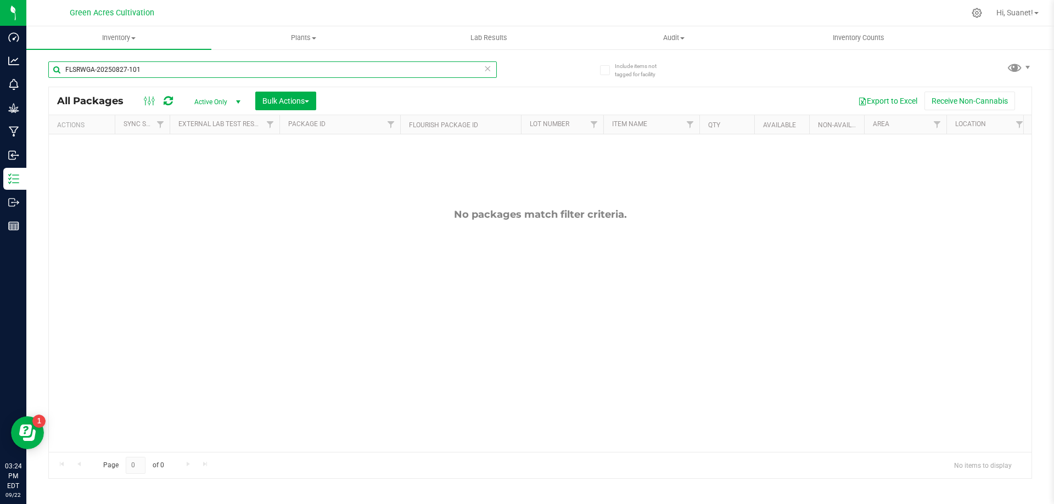
click at [168, 69] on input "FLSRWGA-20250827-101" at bounding box center [272, 69] width 448 height 16
type input "F"
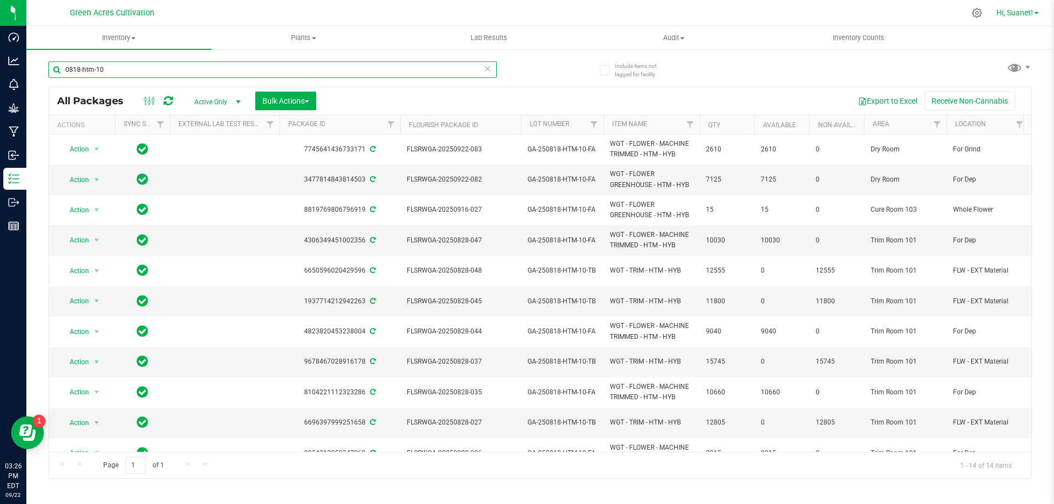
type input "0818-htm-10"
click at [1033, 12] on link "Hi, Suanet!" at bounding box center [1017, 13] width 51 height 12
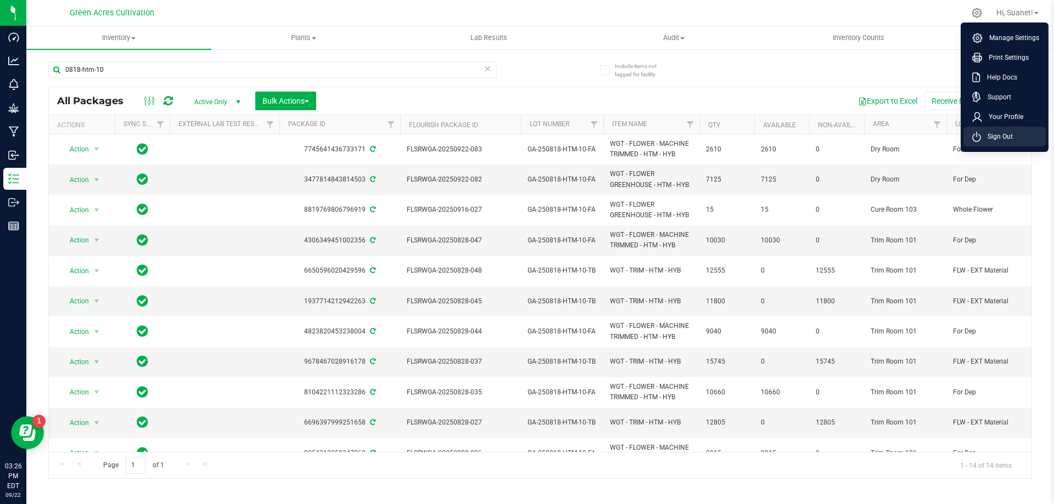
click at [1009, 132] on span "Sign Out" at bounding box center [997, 136] width 32 height 11
